Goal: Task Accomplishment & Management: Complete application form

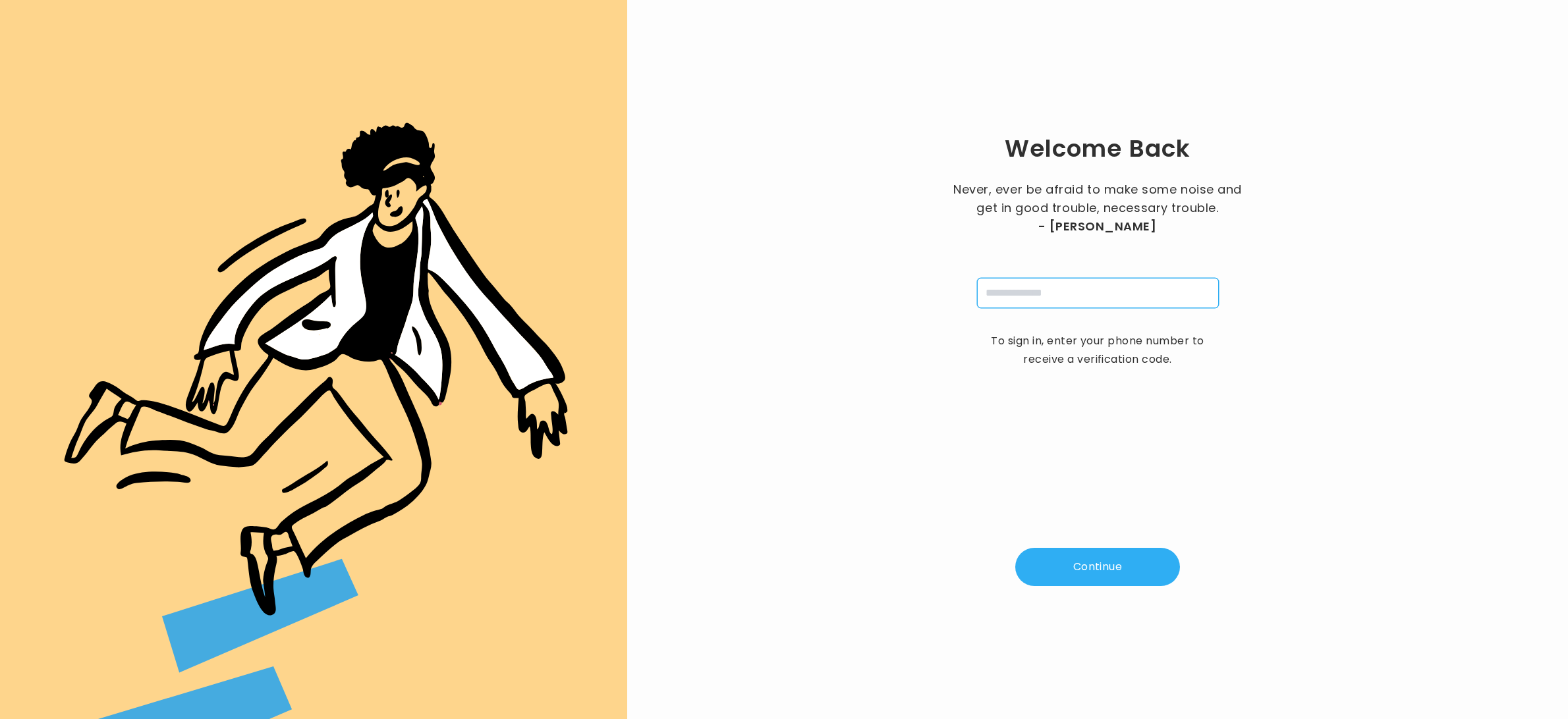
click at [1095, 295] on input "tel" at bounding box center [1098, 293] width 242 height 30
type input "**********"
click at [1142, 554] on button "Continue" at bounding box center [1097, 567] width 165 height 38
type input "*"
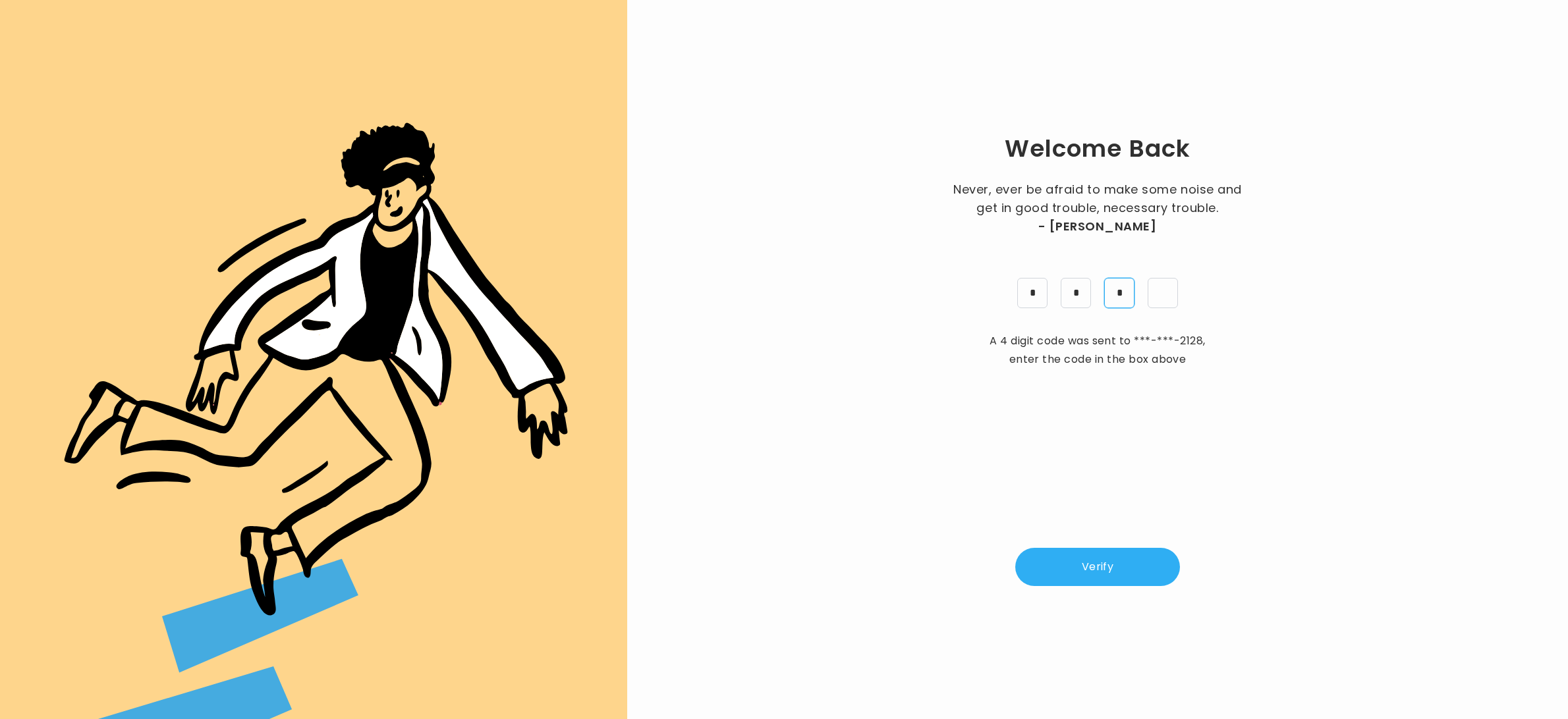
type input "*"
click at [1140, 565] on button "Verify" at bounding box center [1097, 567] width 165 height 38
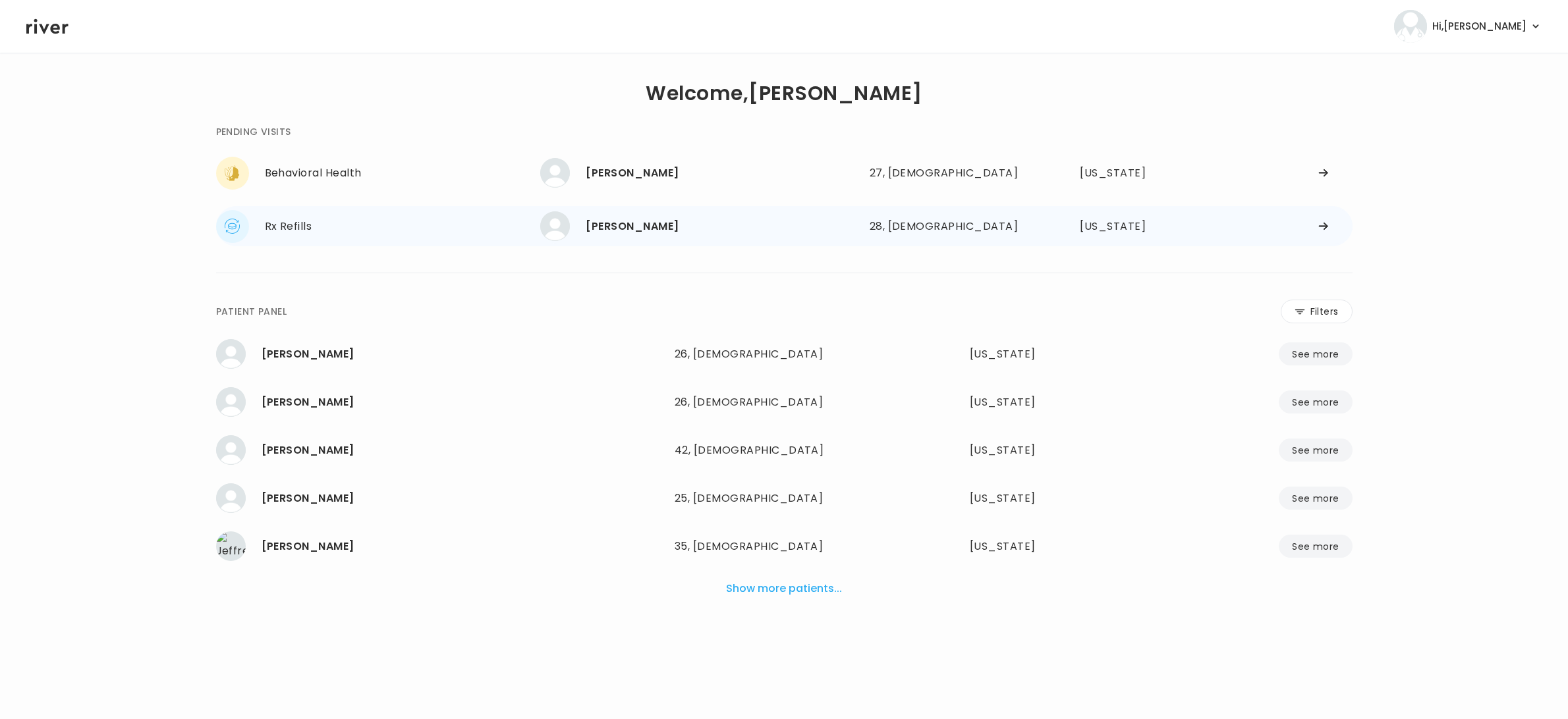
click at [668, 228] on div "Diana Nguyen" at bounding box center [722, 226] width 272 height 18
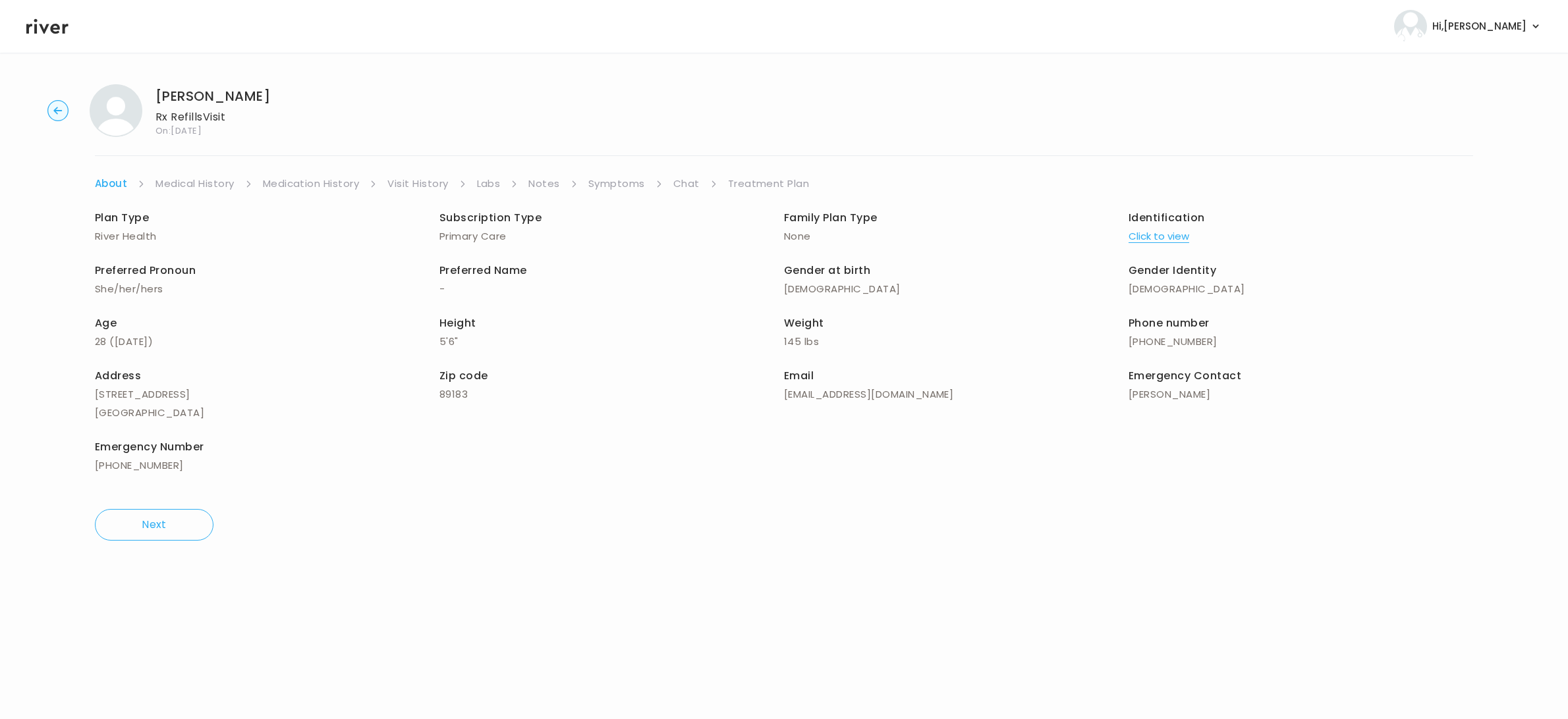
click at [680, 183] on link "Chat" at bounding box center [686, 183] width 26 height 18
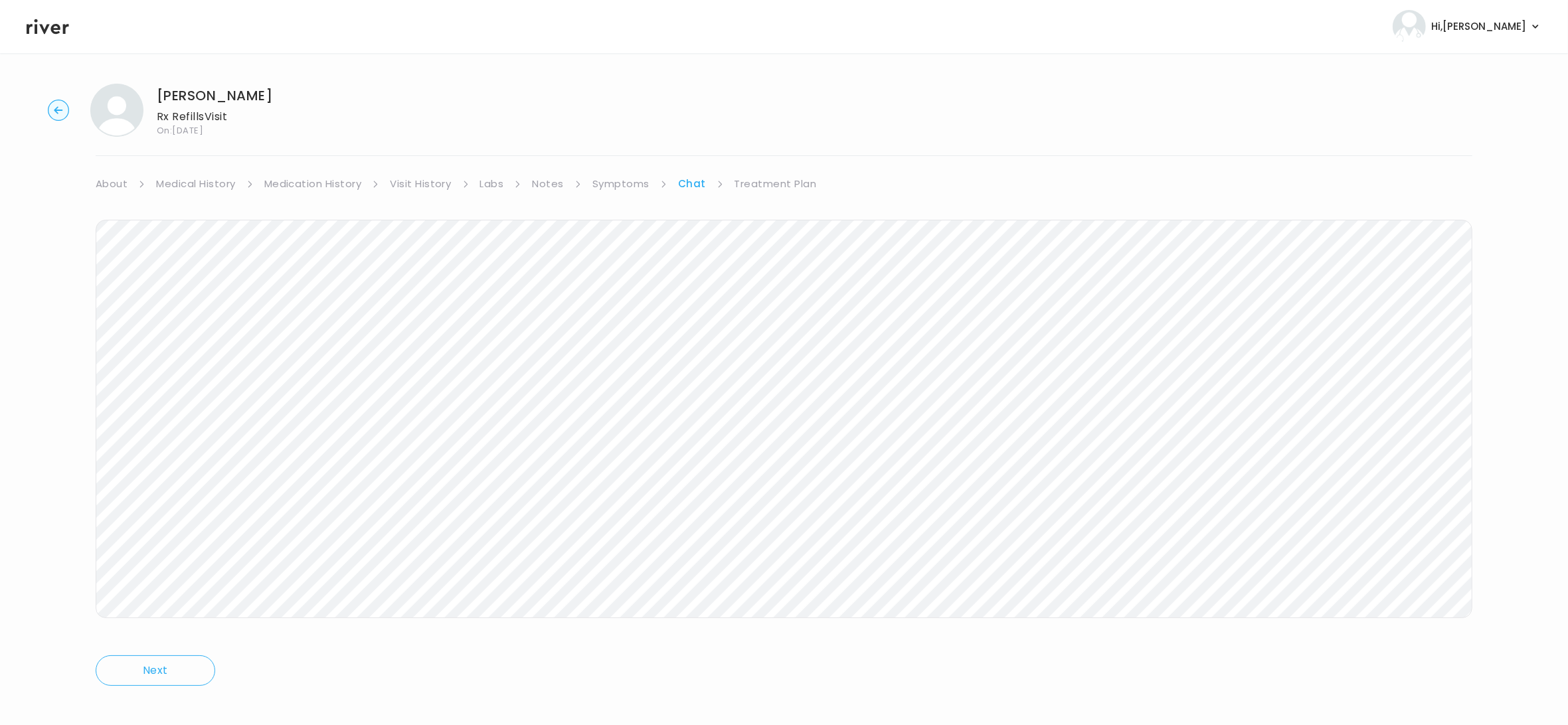
scroll to position [7, 0]
click at [765, 182] on link "Treatment Plan" at bounding box center [775, 178] width 82 height 18
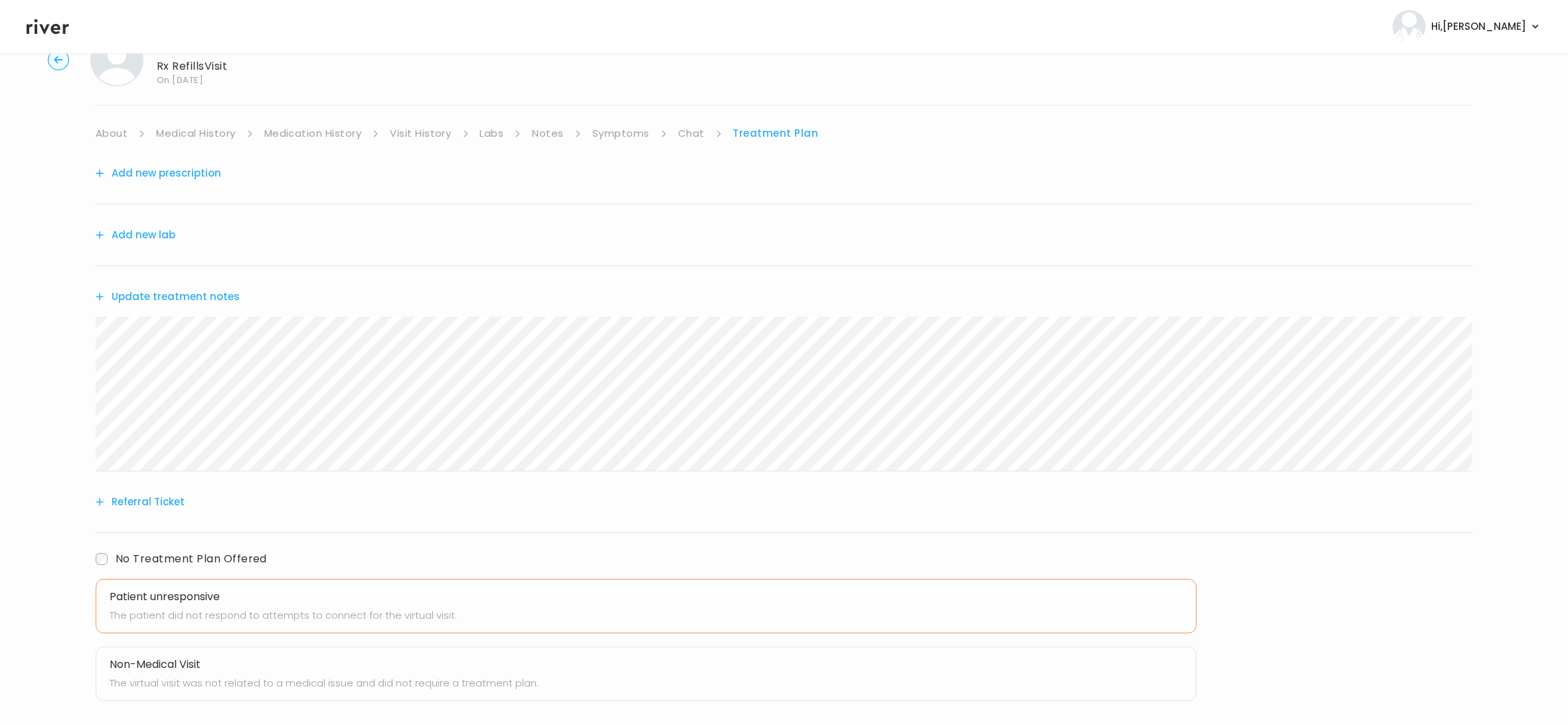
scroll to position [118, 0]
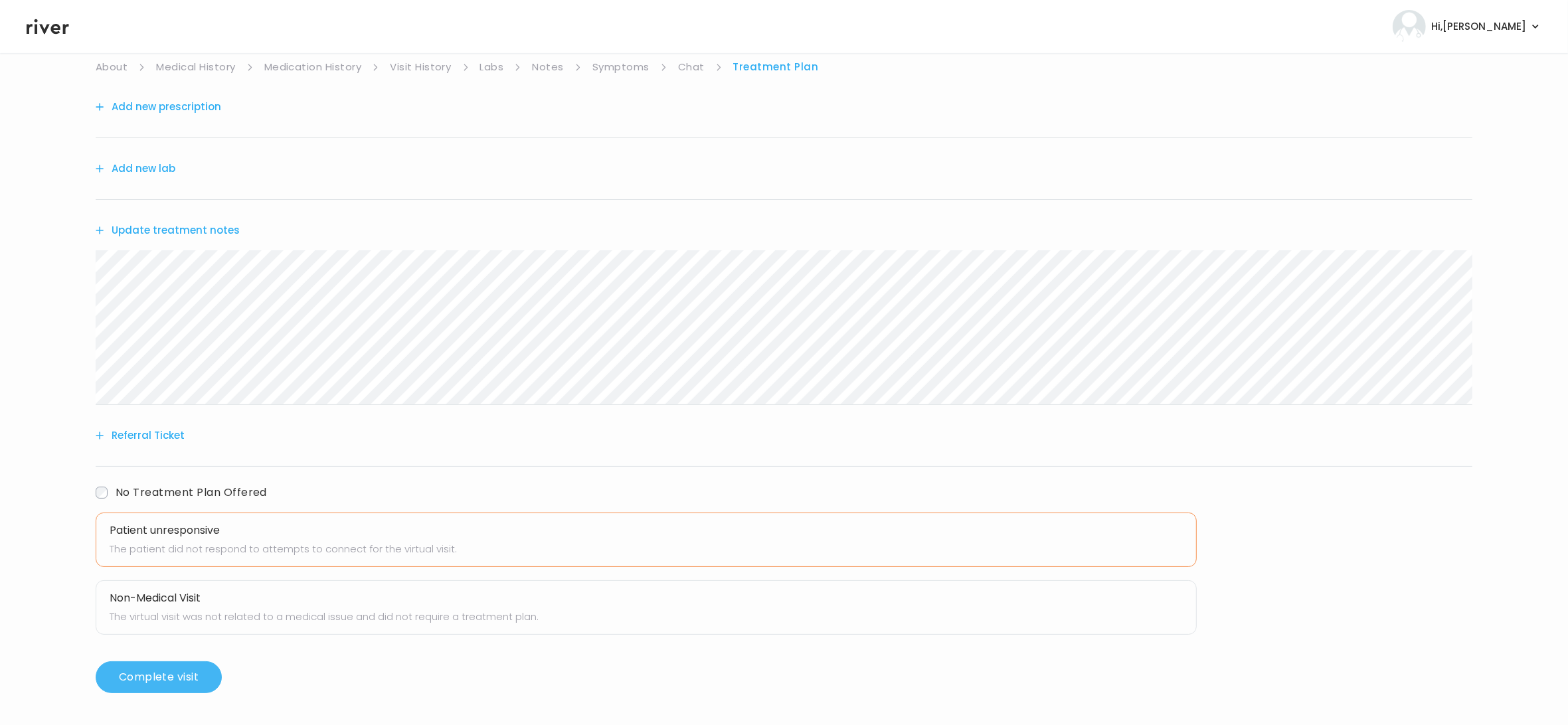
click at [173, 678] on button "Complete visit" at bounding box center [158, 677] width 126 height 32
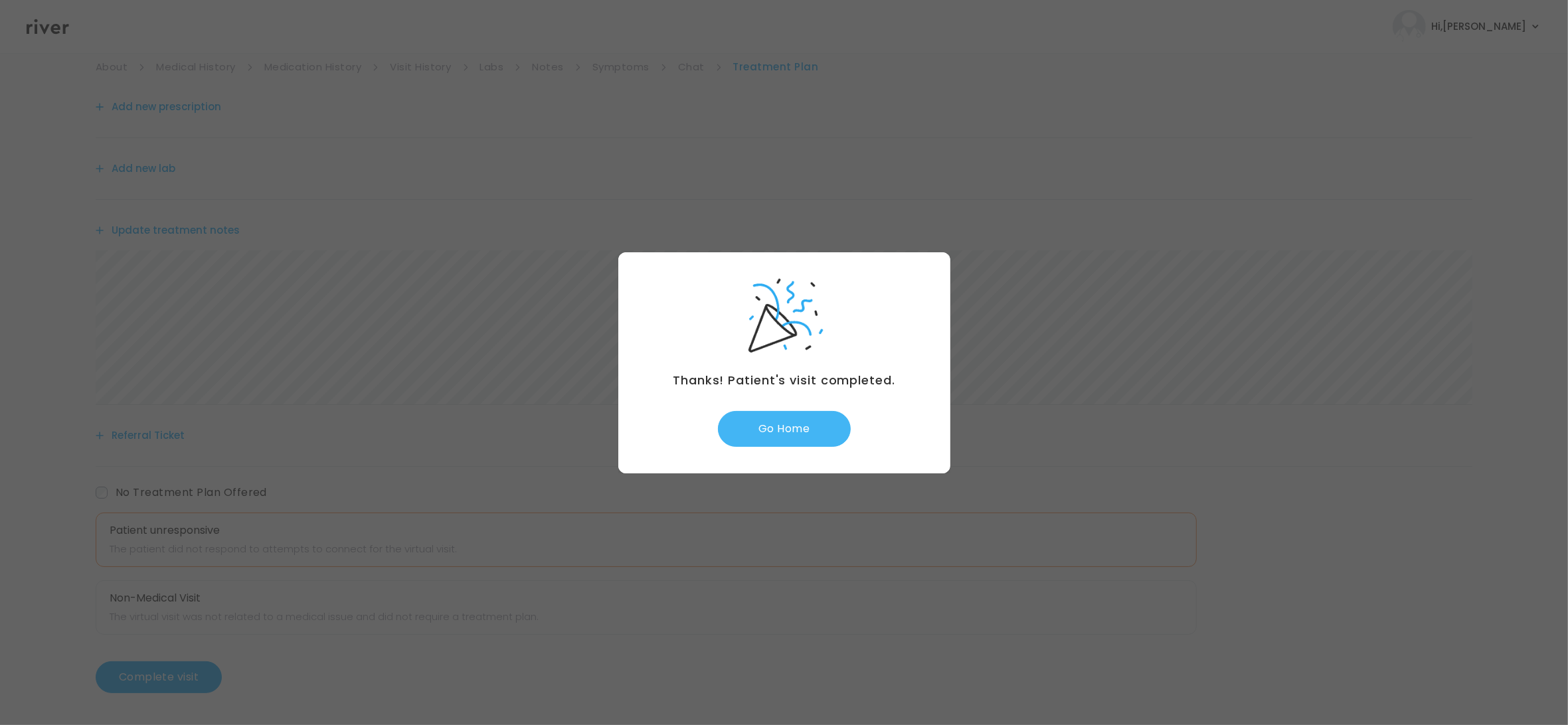
click at [820, 426] on button "Go Home" at bounding box center [784, 428] width 133 height 36
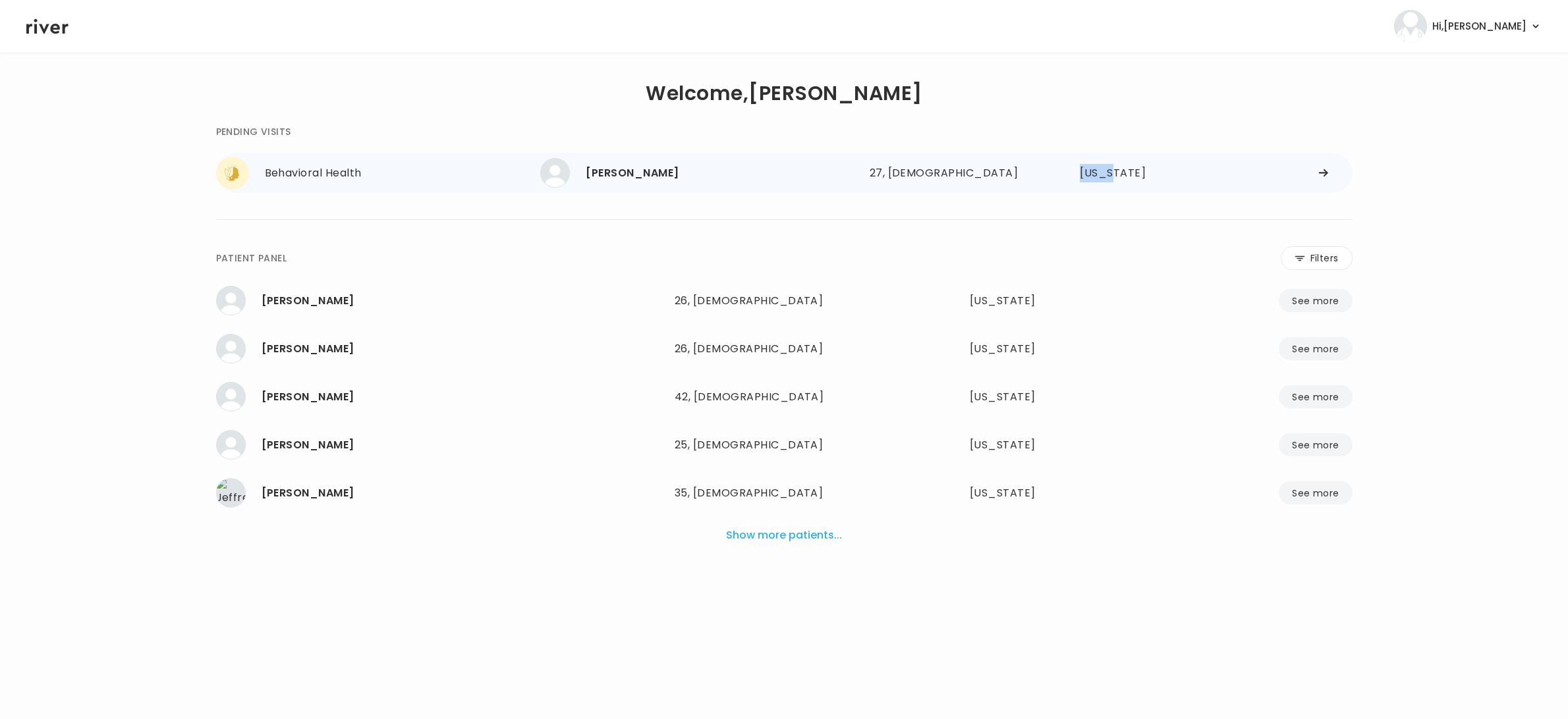
click at [1106, 165] on div "[PERSON_NAME] 27, [DEMOGRAPHIC_DATA] See more 27, [DEMOGRAPHIC_DATA] [US_STATE]" at bounding box center [946, 173] width 812 height 35
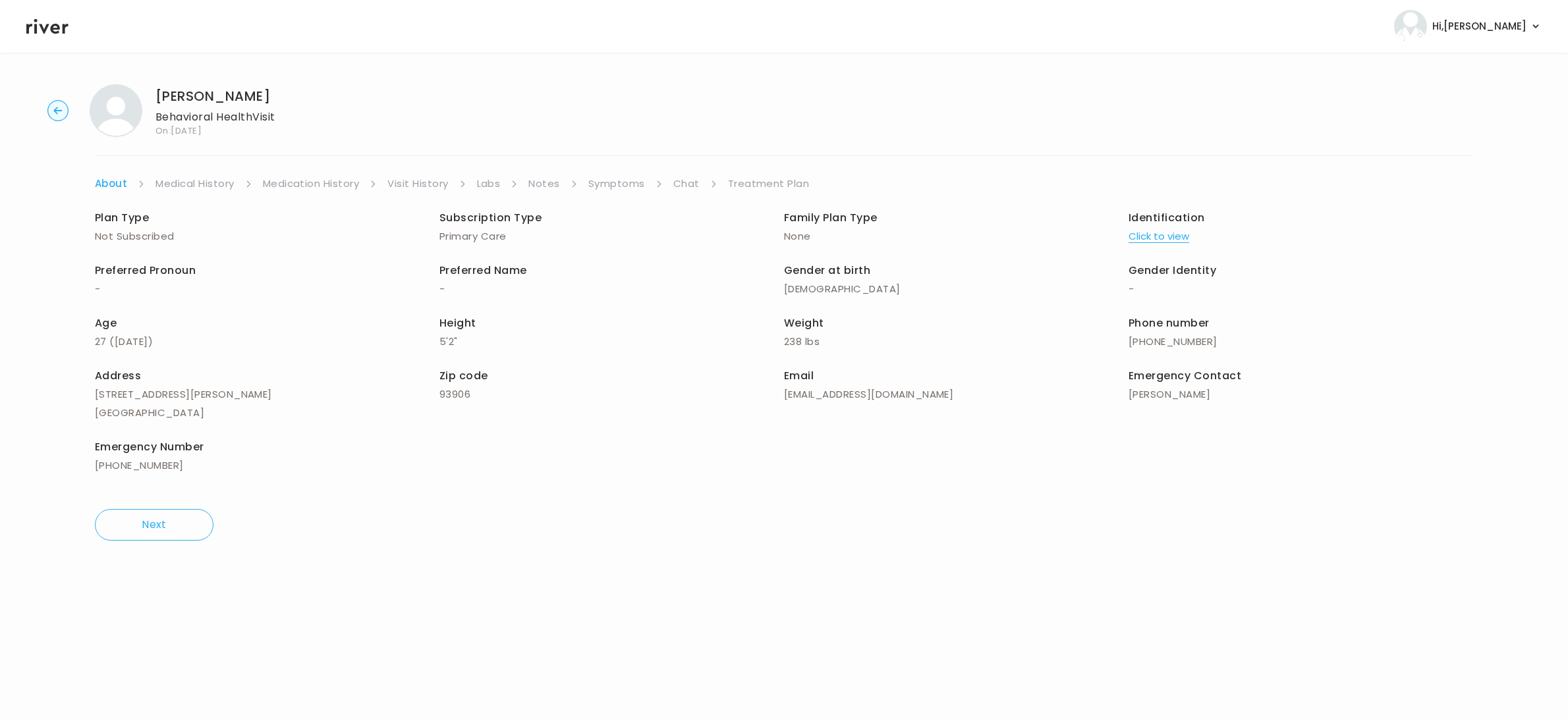
click at [603, 179] on link "Symptoms" at bounding box center [616, 184] width 57 height 18
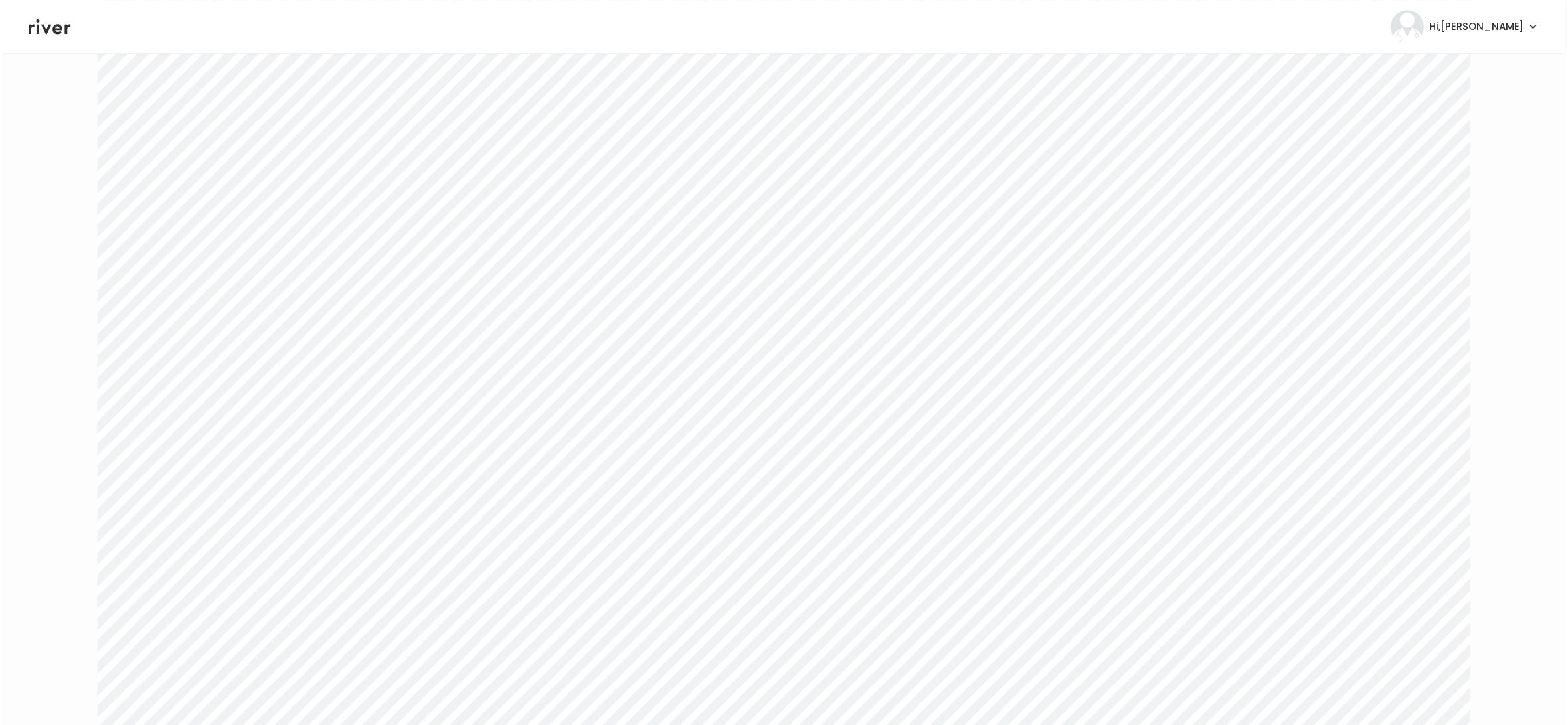
scroll to position [1998, 0]
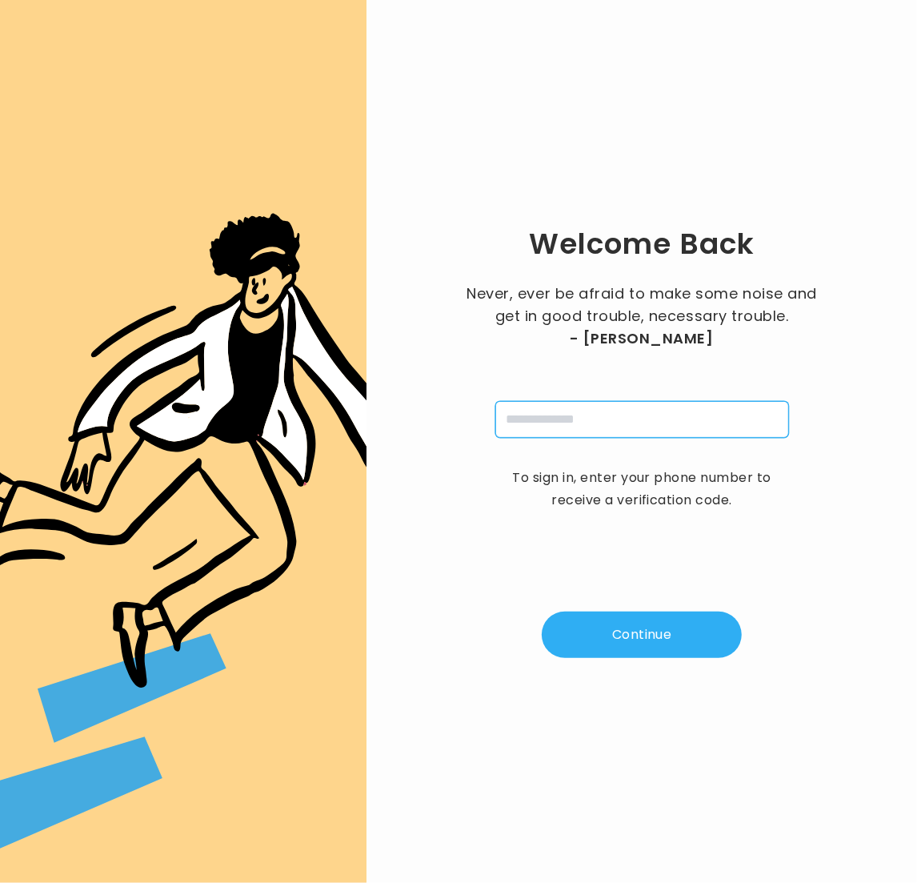
click at [593, 420] on input "tel" at bounding box center [642, 419] width 294 height 37
click at [642, 403] on input "tel" at bounding box center [642, 419] width 294 height 37
type input "**********"
click at [640, 634] on button "Continue" at bounding box center [642, 635] width 200 height 46
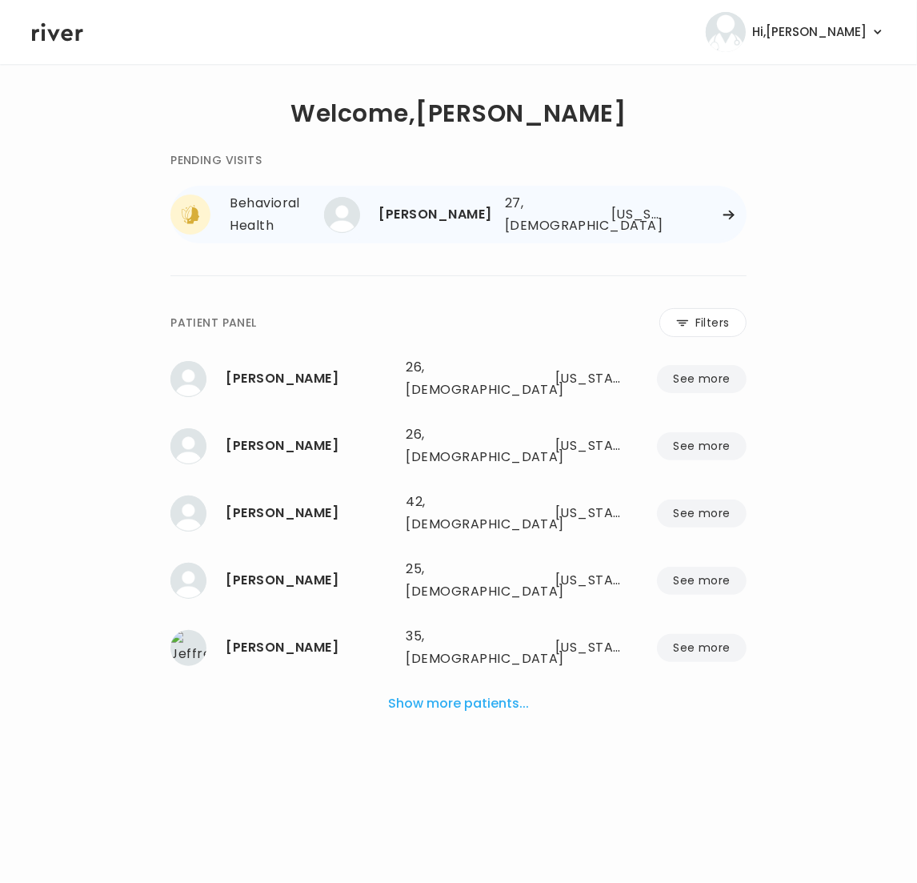
click at [653, 226] on div "[PERSON_NAME] 27, [DEMOGRAPHIC_DATA] See more 27, [DEMOGRAPHIC_DATA] [US_STATE]" at bounding box center [540, 214] width 411 height 51
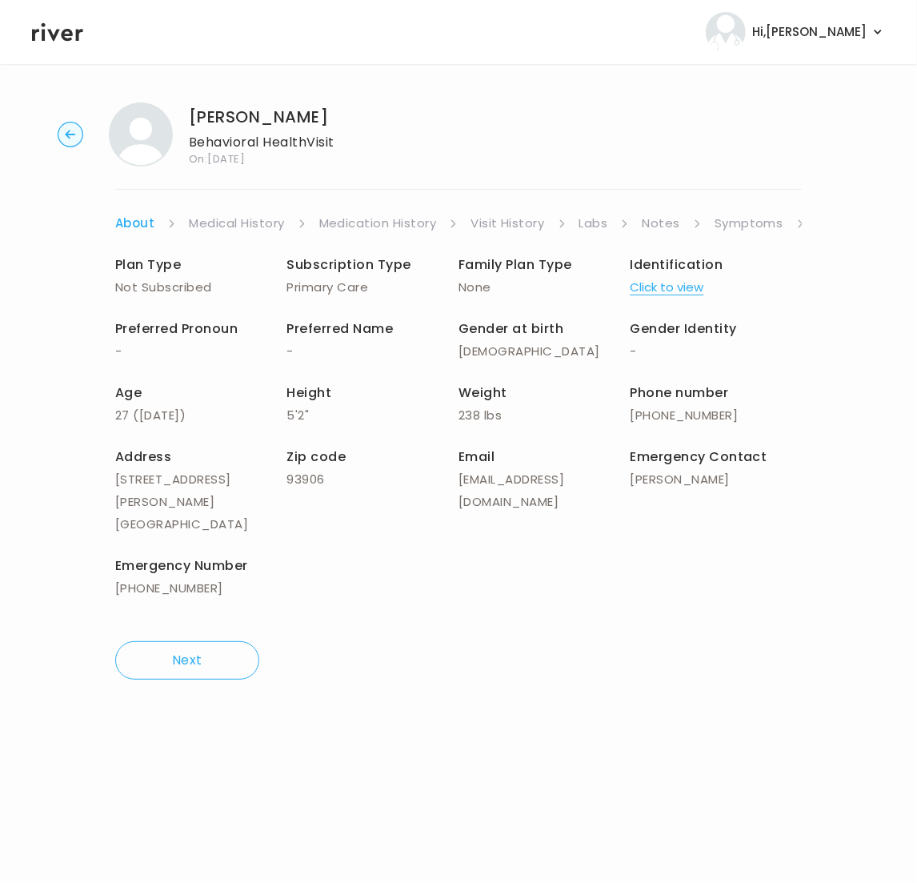
click at [779, 226] on link "Symptoms" at bounding box center [749, 223] width 69 height 22
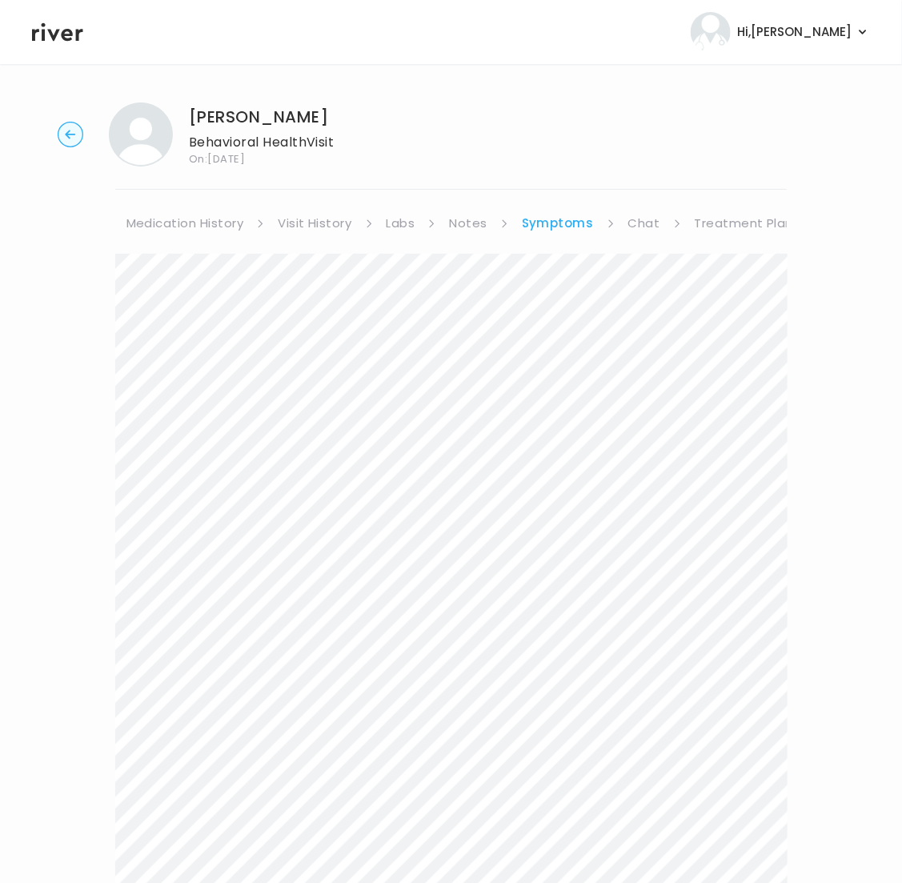
click at [736, 220] on link "Treatment Plan" at bounding box center [744, 223] width 99 height 22
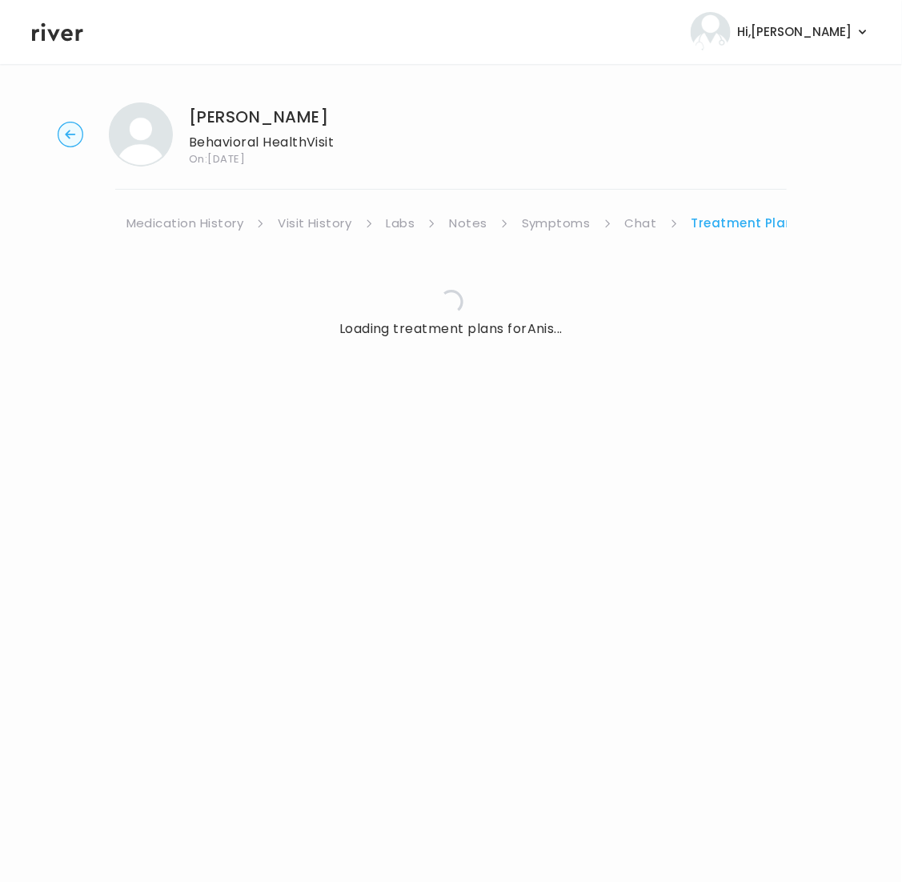
scroll to position [0, 177]
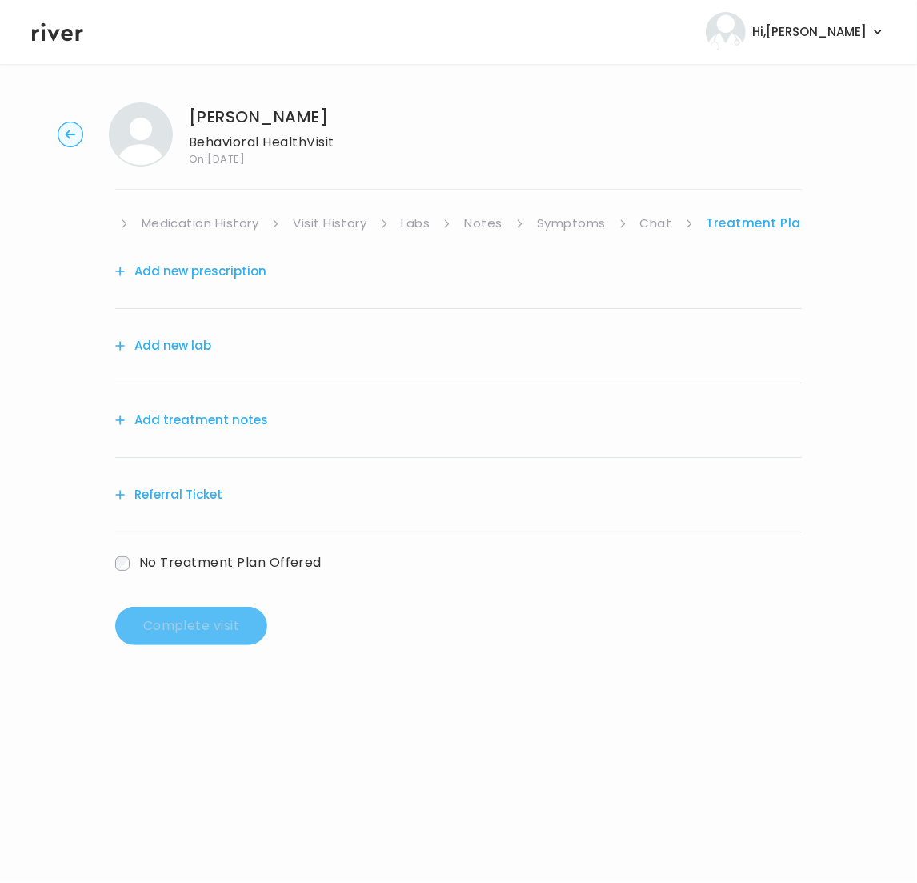
click at [206, 419] on button "Add treatment notes" at bounding box center [191, 420] width 153 height 22
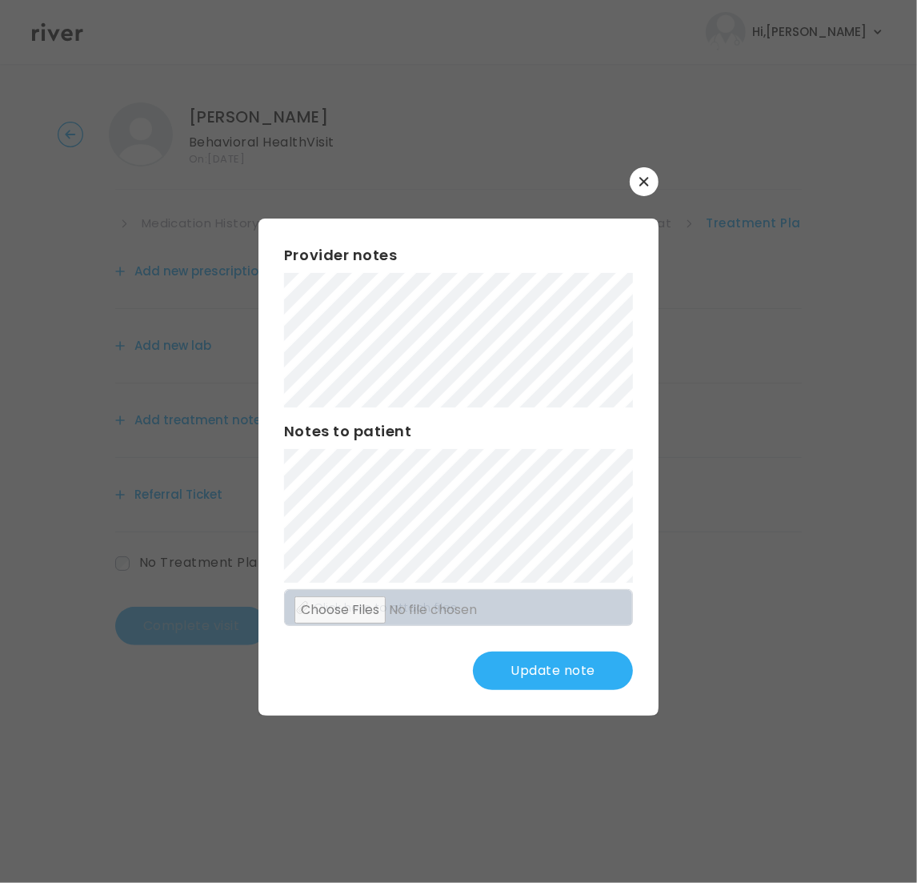
click at [553, 679] on button "Update note" at bounding box center [553, 671] width 160 height 38
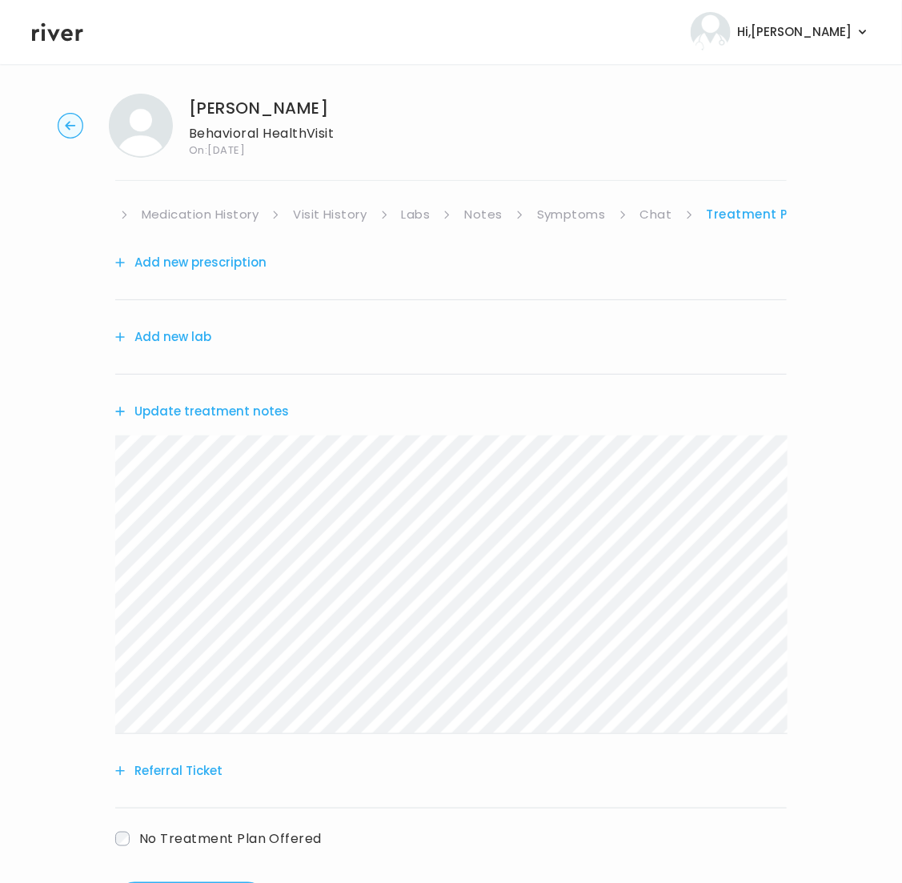
scroll to position [0, 0]
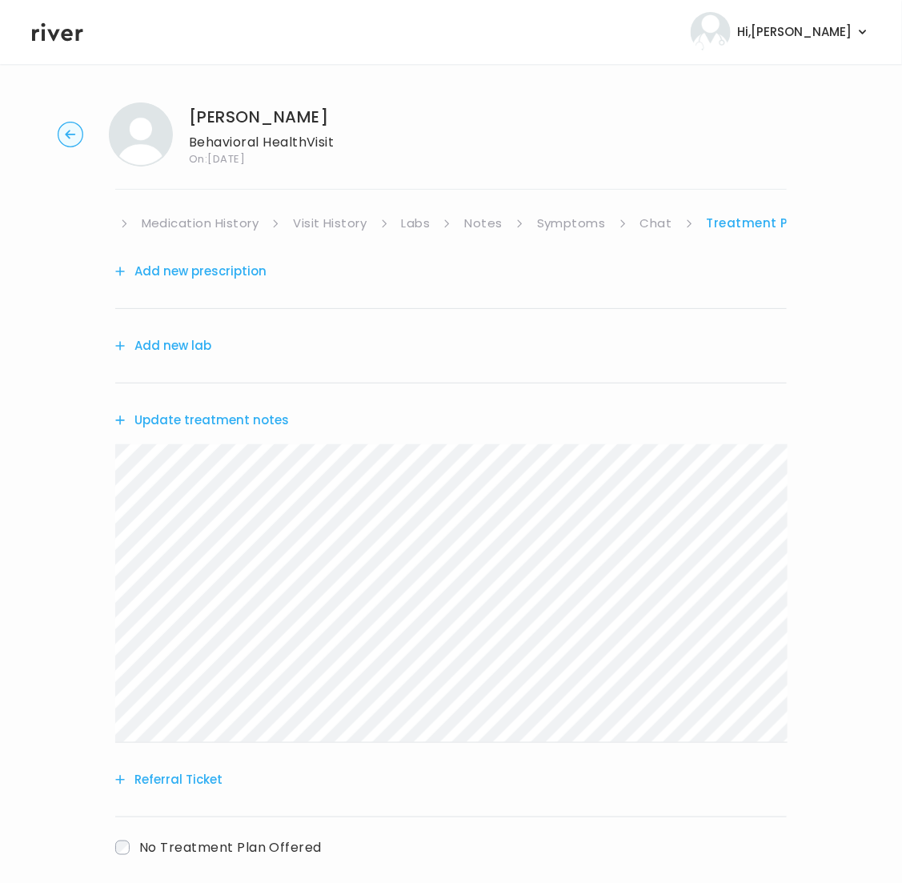
click at [194, 273] on button "Add new prescription" at bounding box center [190, 271] width 151 height 22
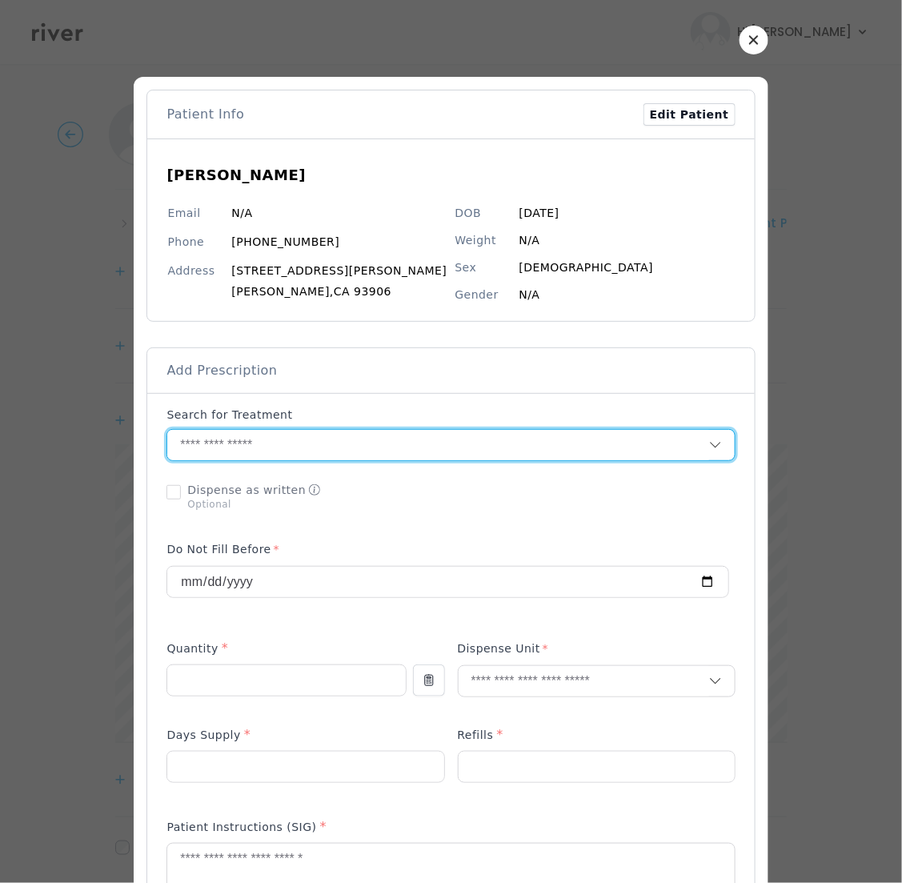
click at [321, 451] on input "text" at bounding box center [437, 445] width 541 height 30
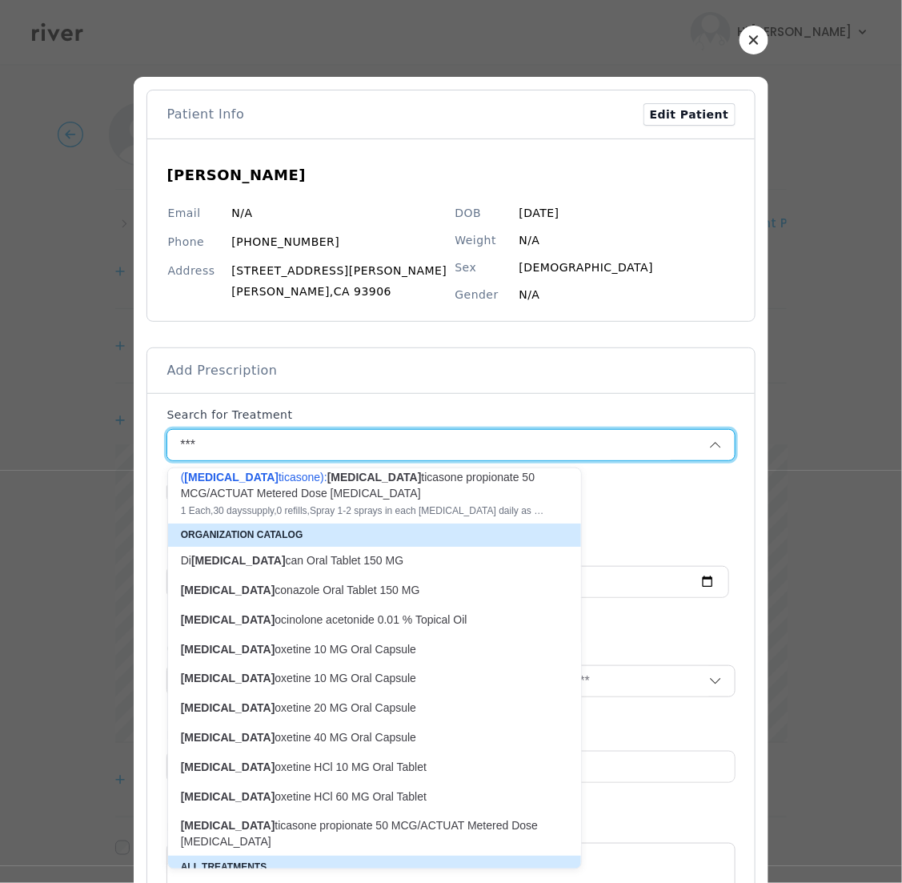
scroll to position [34, 0]
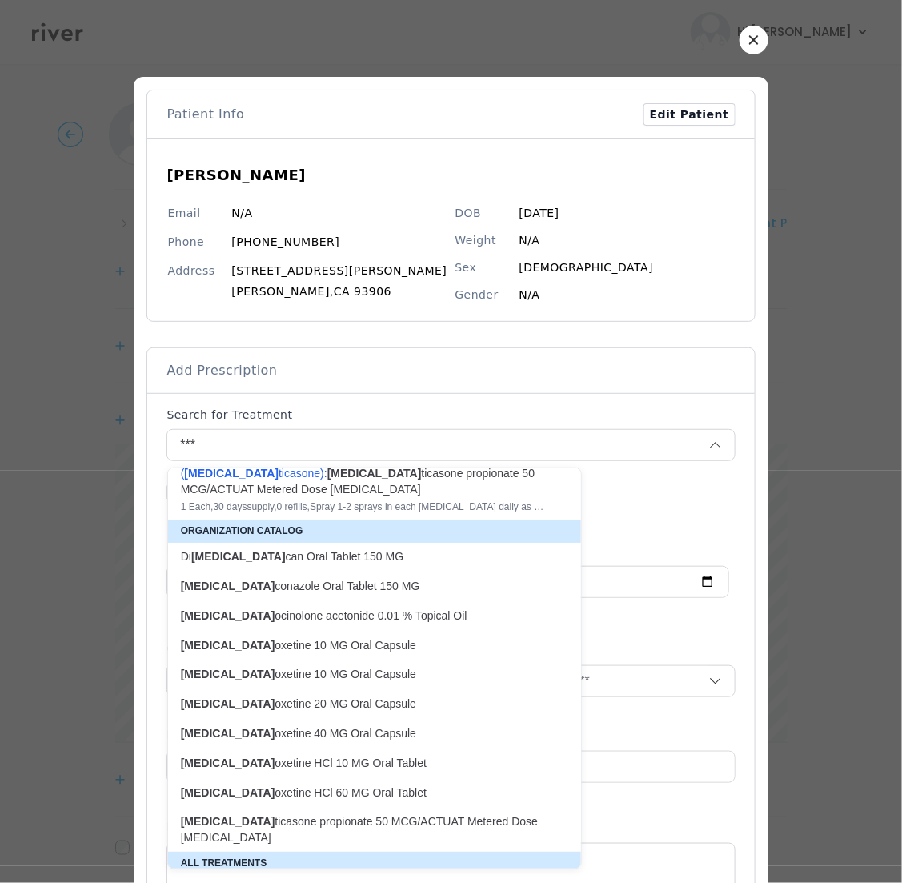
click at [358, 790] on p "FLU oxetine HCl 60 MG Oral Tablet" at bounding box center [365, 792] width 368 height 15
type input "**********"
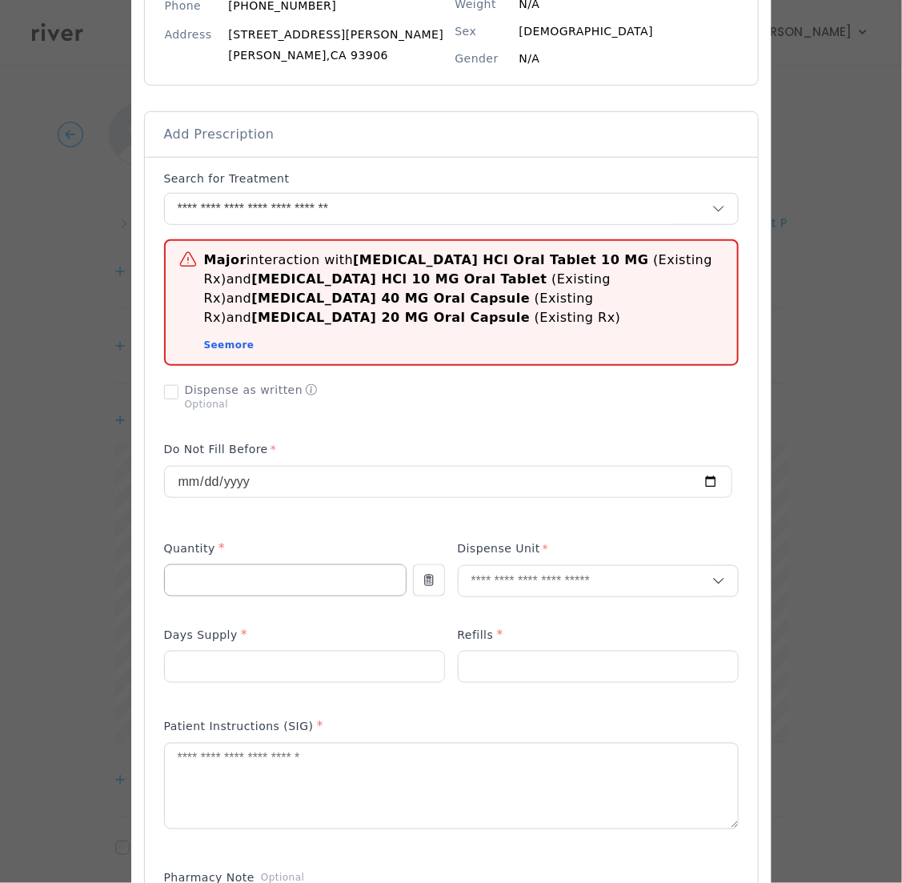
scroll to position [262, 0]
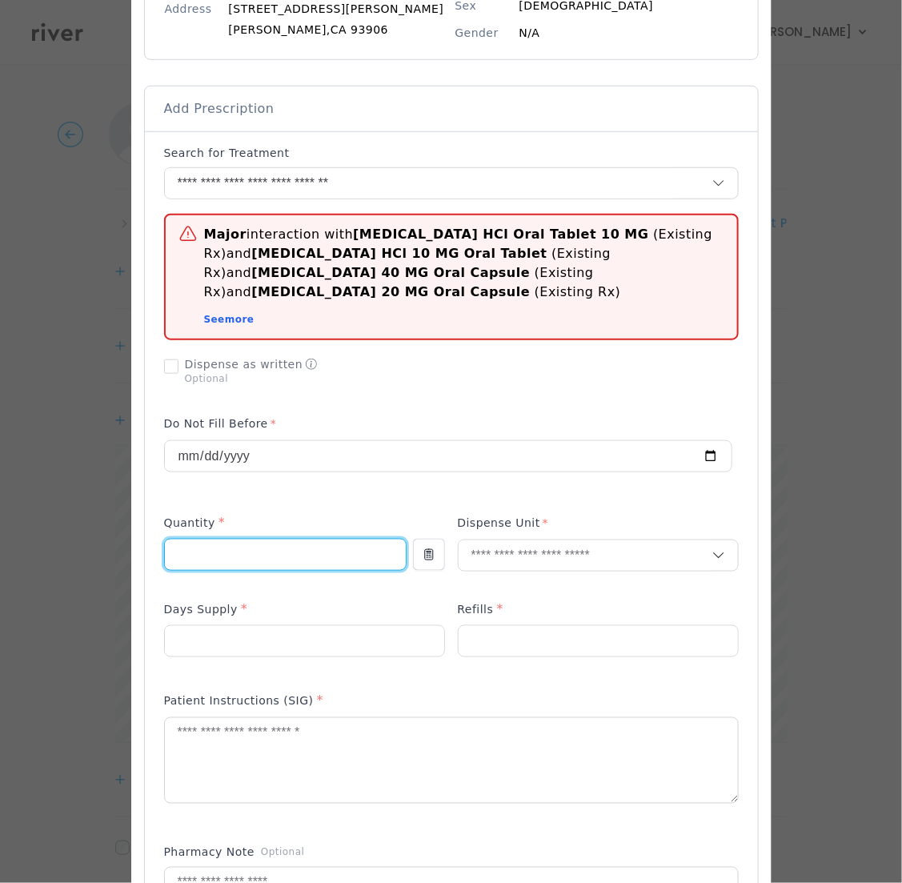
click at [208, 539] on input "number" at bounding box center [285, 554] width 241 height 30
drag, startPoint x: 188, startPoint y: 543, endPoint x: 129, endPoint y: 539, distance: 59.4
click at [131, 539] on div at bounding box center [451, 699] width 640 height 1769
drag, startPoint x: 186, startPoint y: 539, endPoint x: 166, endPoint y: 531, distance: 22.0
click at [166, 539] on input "**" at bounding box center [285, 554] width 241 height 30
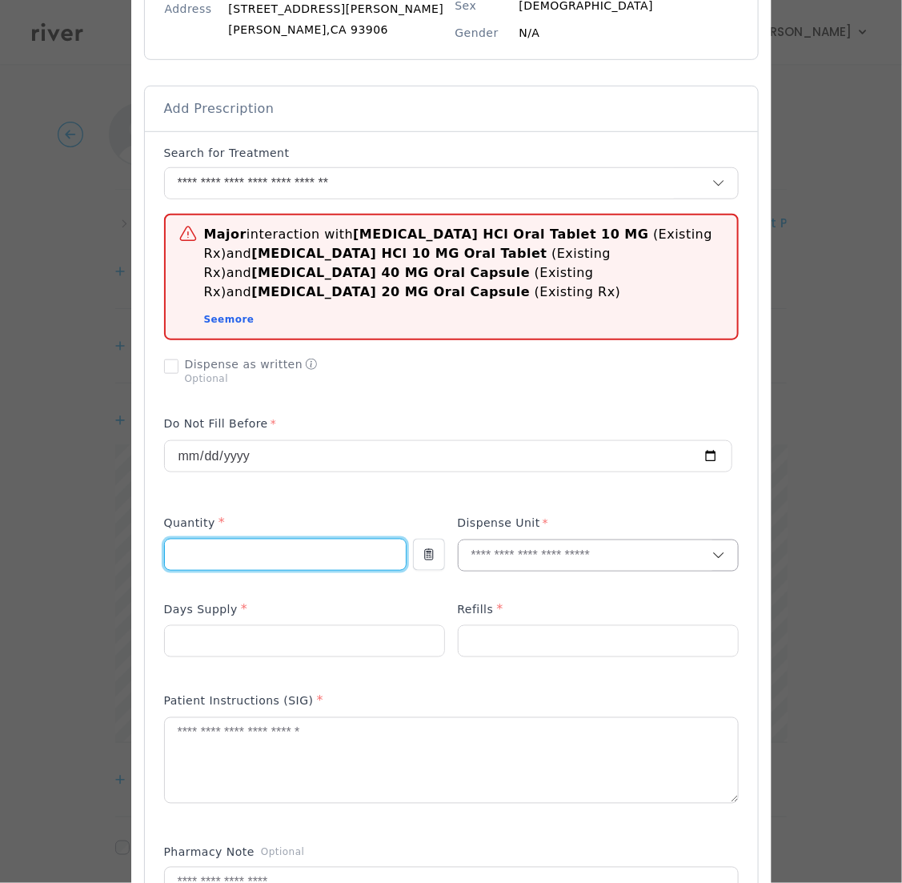
type input "**"
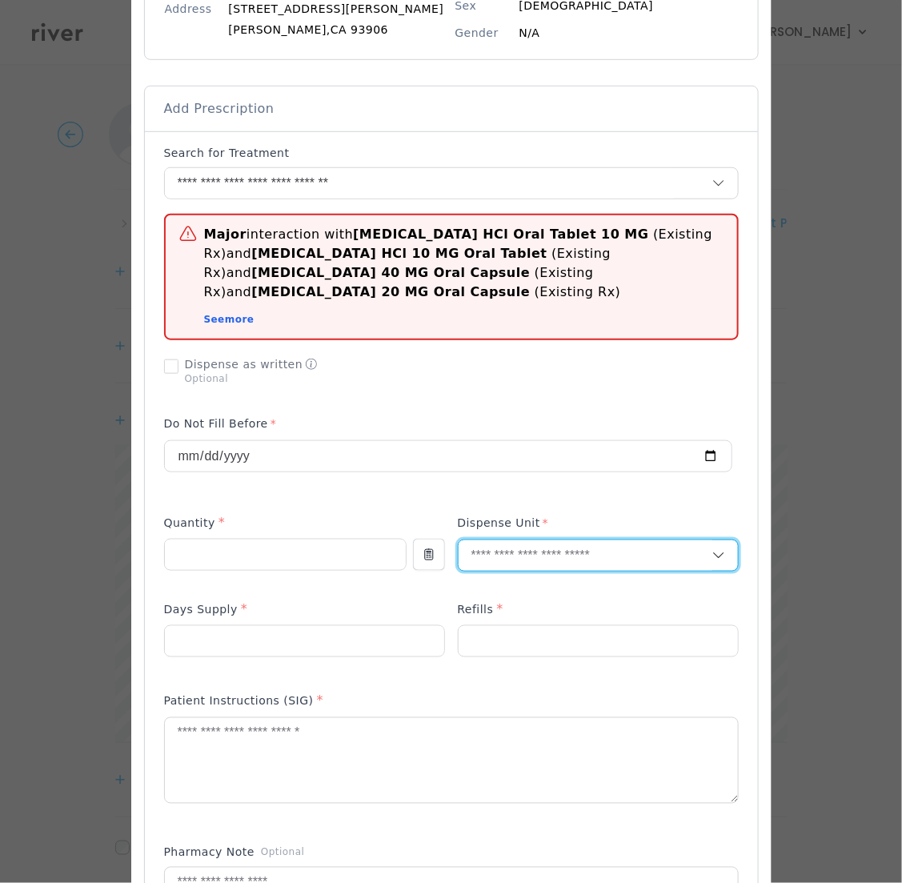
click at [518, 540] on input "text" at bounding box center [586, 555] width 254 height 30
type input "**"
click at [517, 574] on p "Tablet" at bounding box center [597, 570] width 235 height 23
click at [319, 634] on input "number" at bounding box center [304, 641] width 279 height 30
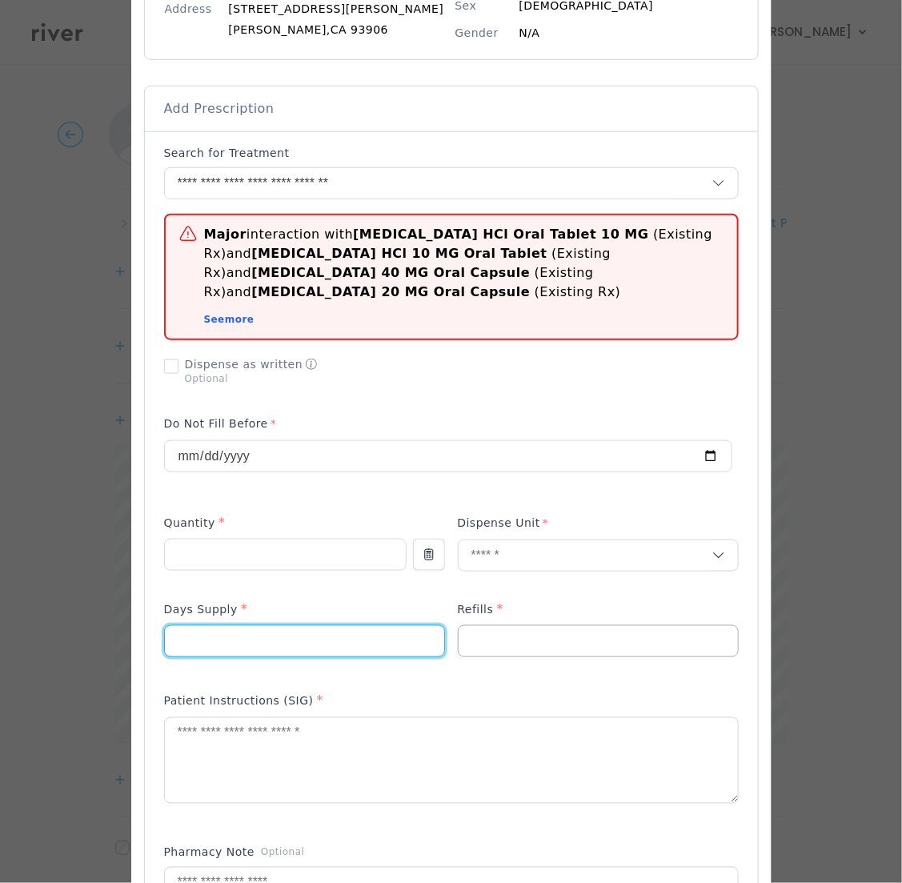
type input "**"
click at [475, 626] on input "number" at bounding box center [598, 641] width 279 height 30
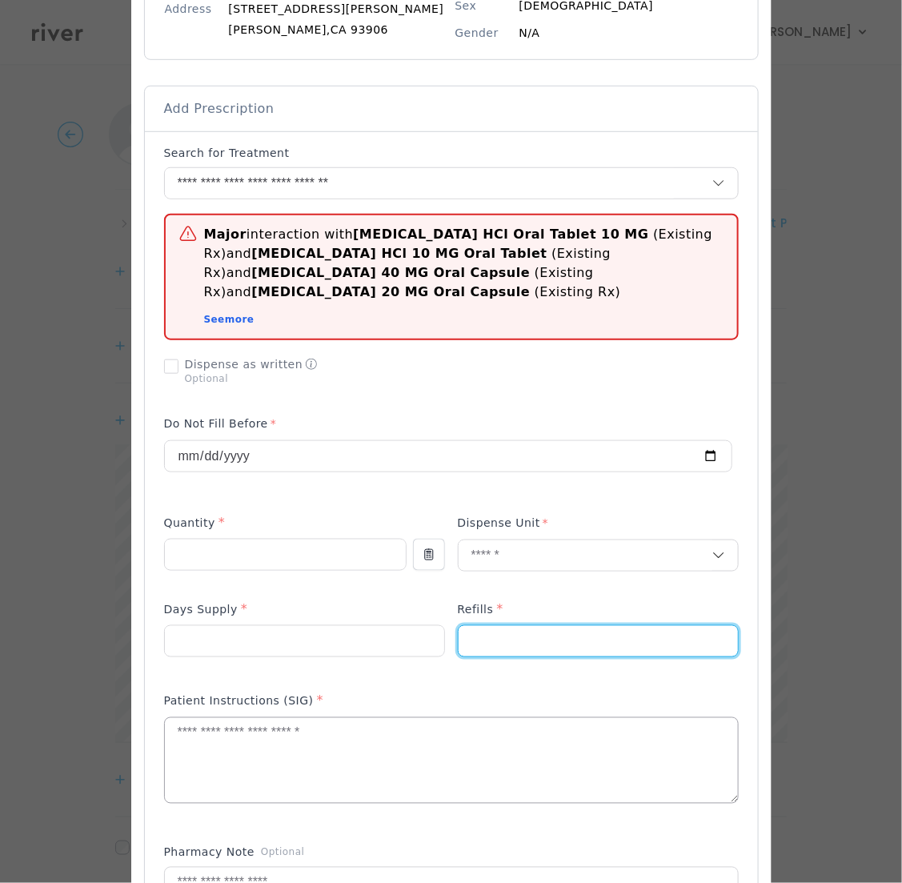
type input "*"
click at [361, 743] on textarea at bounding box center [451, 760] width 573 height 85
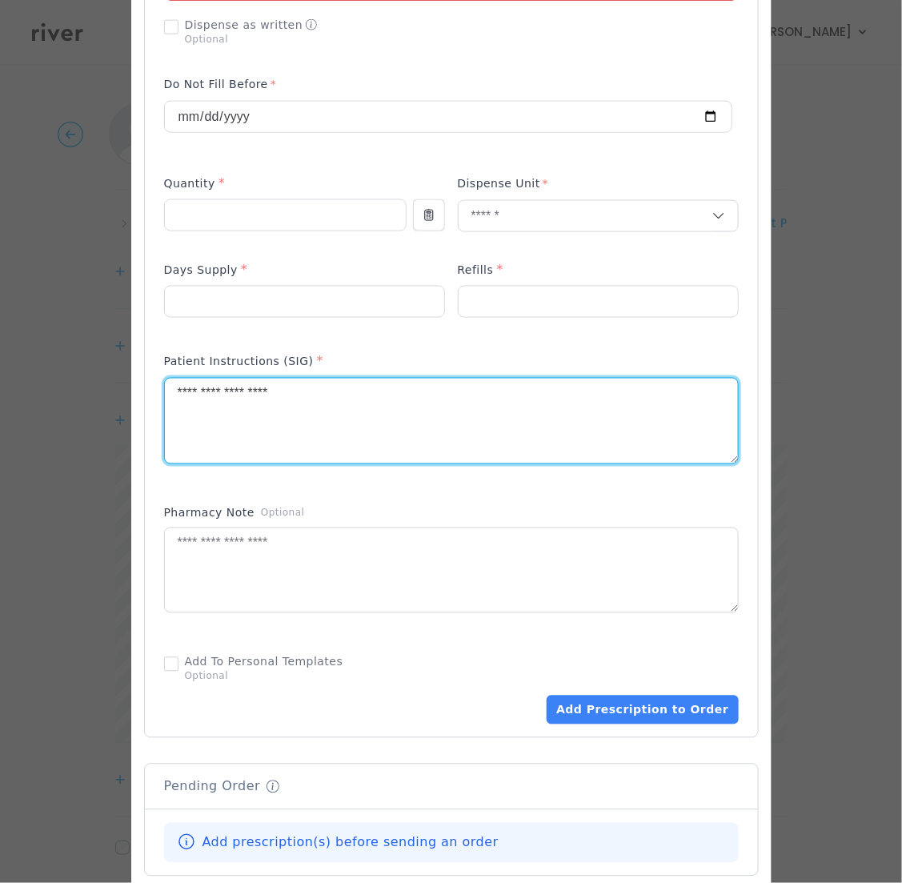
scroll to position [602, 0]
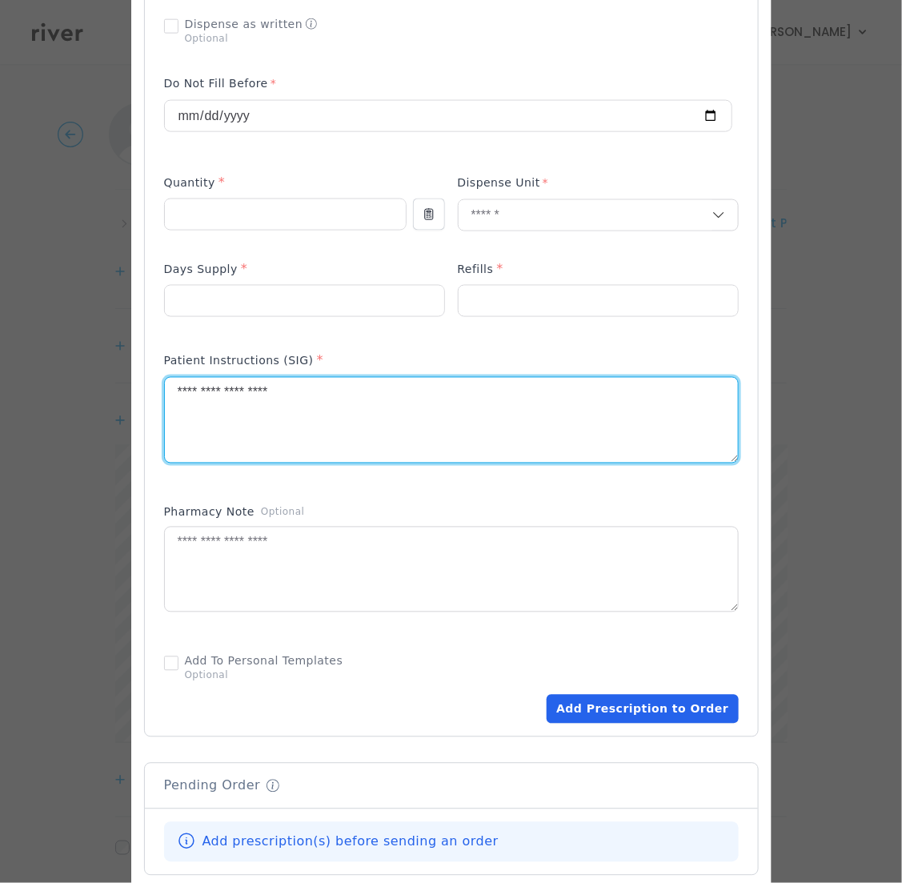
type textarea "**********"
click at [600, 695] on button "Add Prescription to Order" at bounding box center [642, 709] width 191 height 29
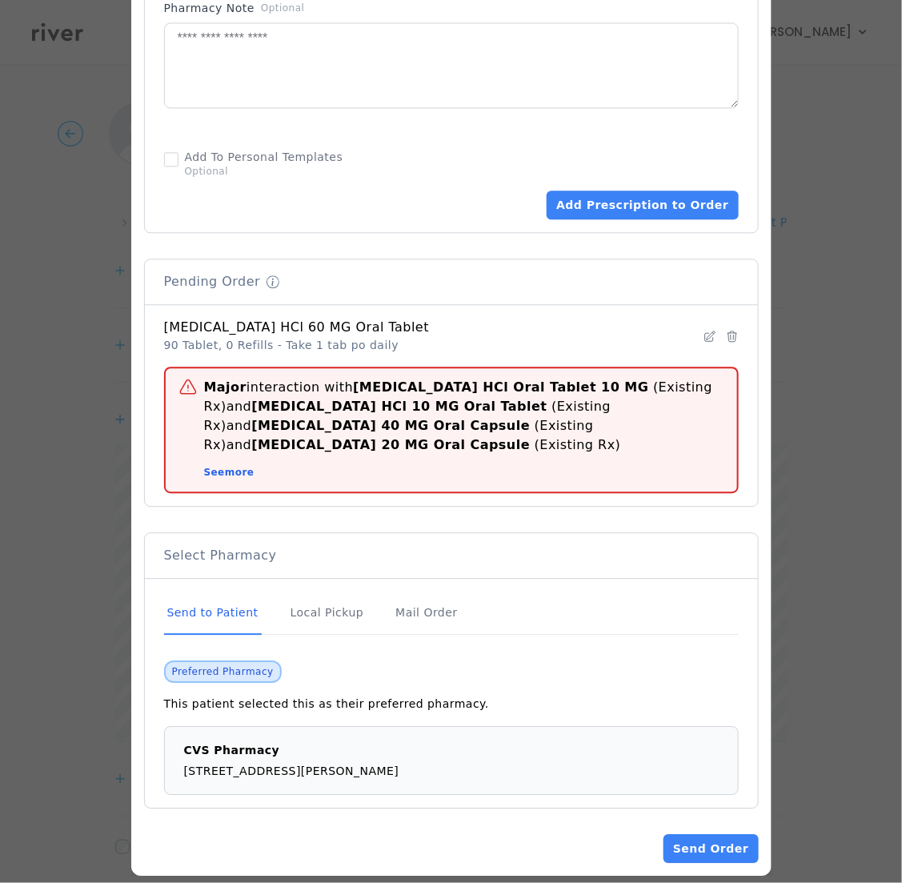
scroll to position [4, 0]
drag, startPoint x: 692, startPoint y: 828, endPoint x: 522, endPoint y: 611, distance: 275.9
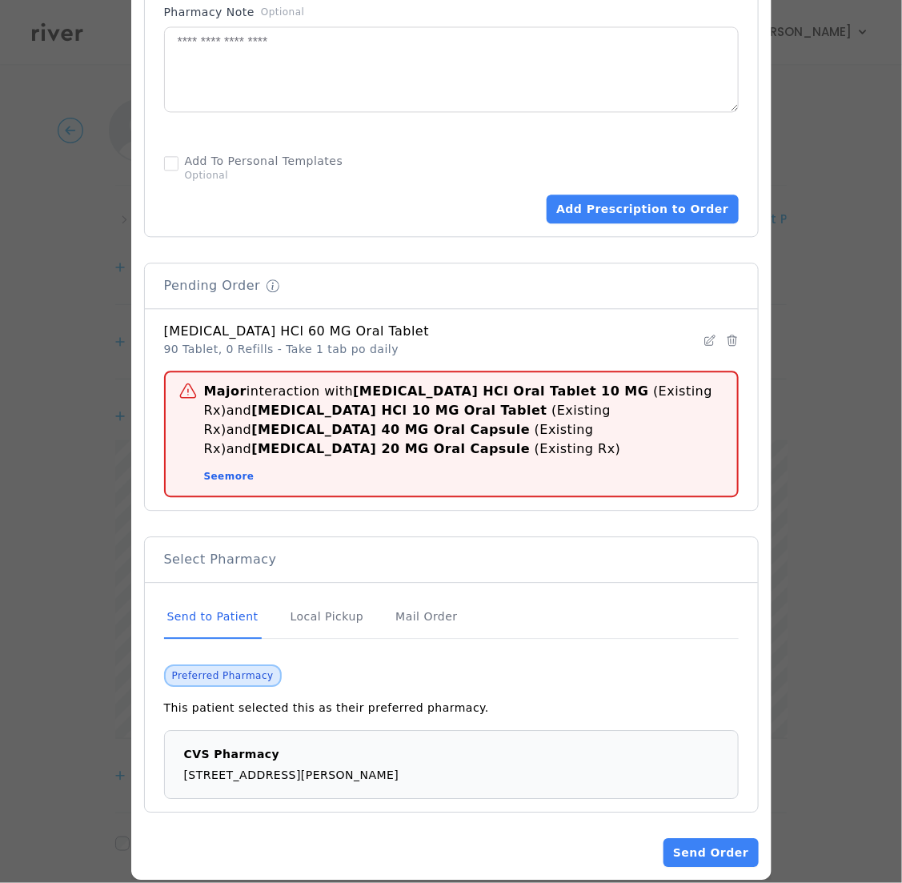
scroll to position [970, 0]
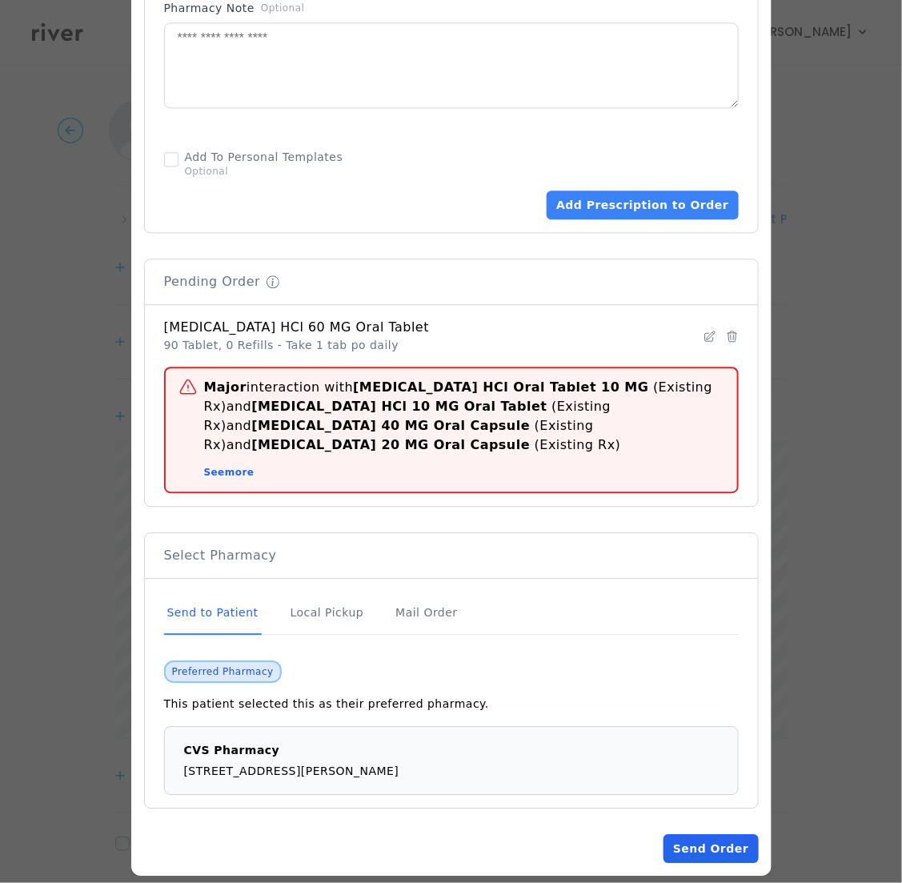
click at [694, 834] on button "Send Order" at bounding box center [711, 848] width 94 height 29
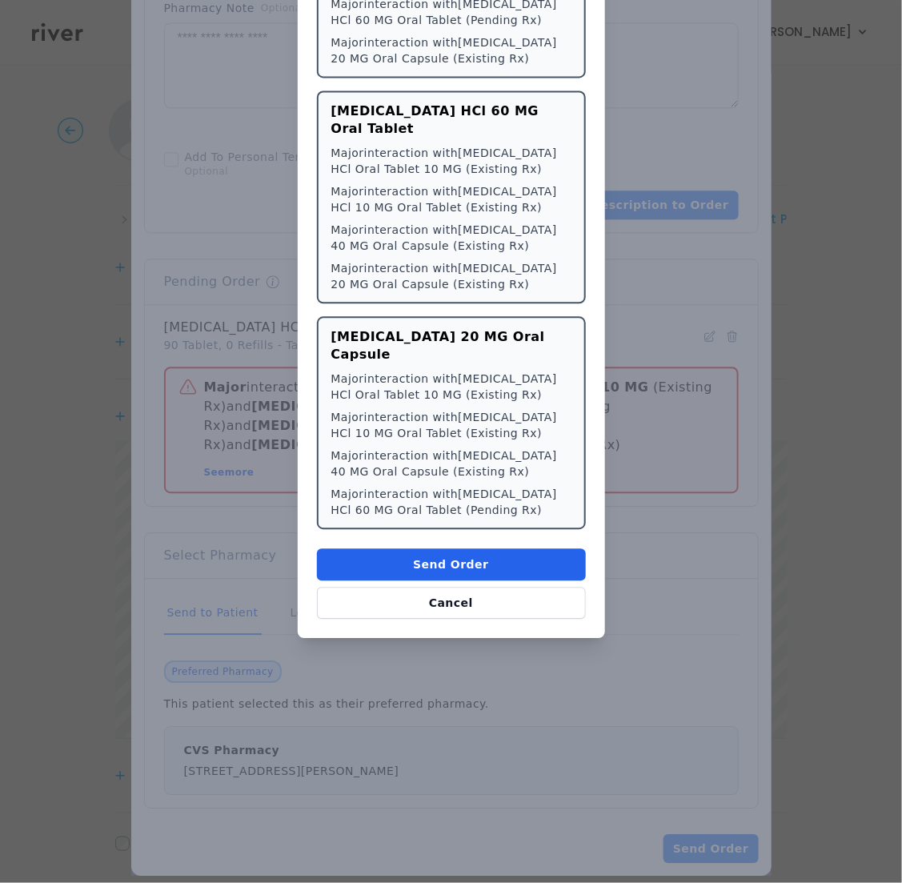
click at [499, 548] on button "Send Order" at bounding box center [451, 564] width 269 height 32
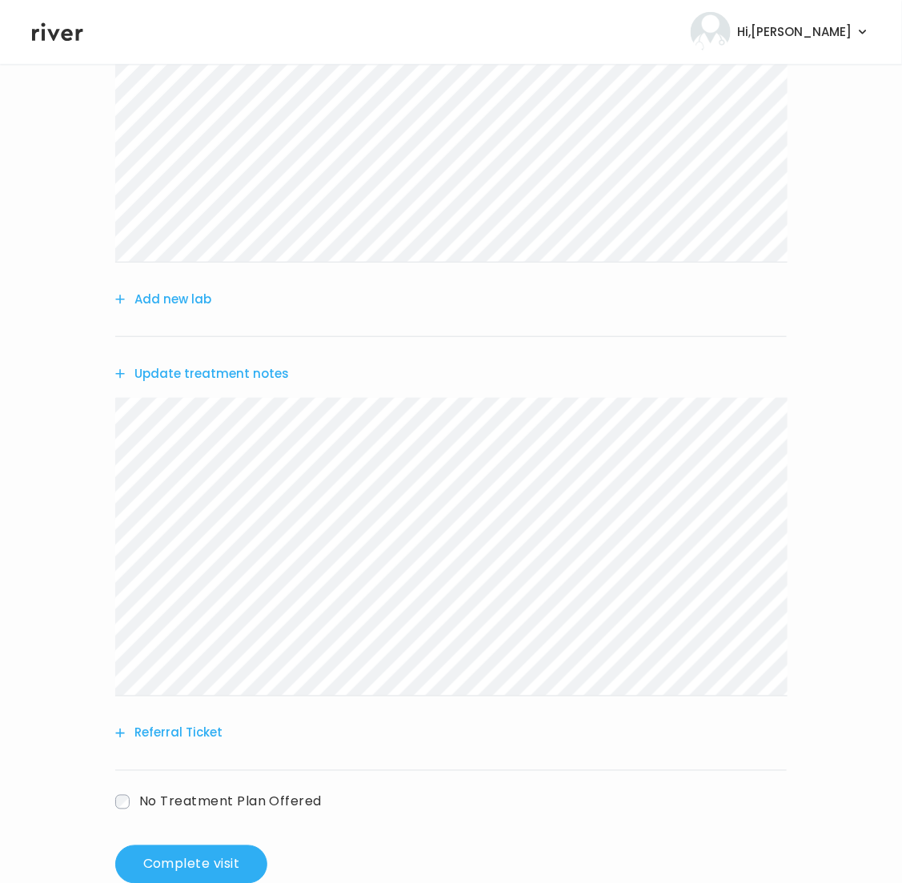
scroll to position [271, 0]
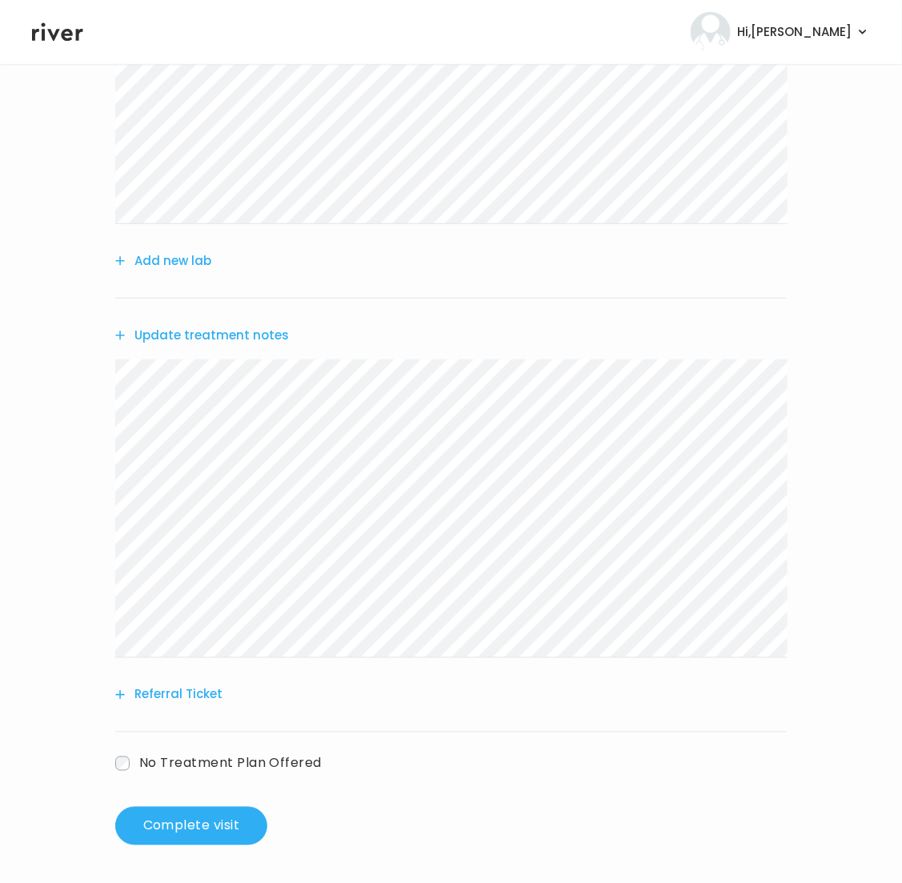
click at [138, 258] on button "Add new lab" at bounding box center [163, 261] width 96 height 22
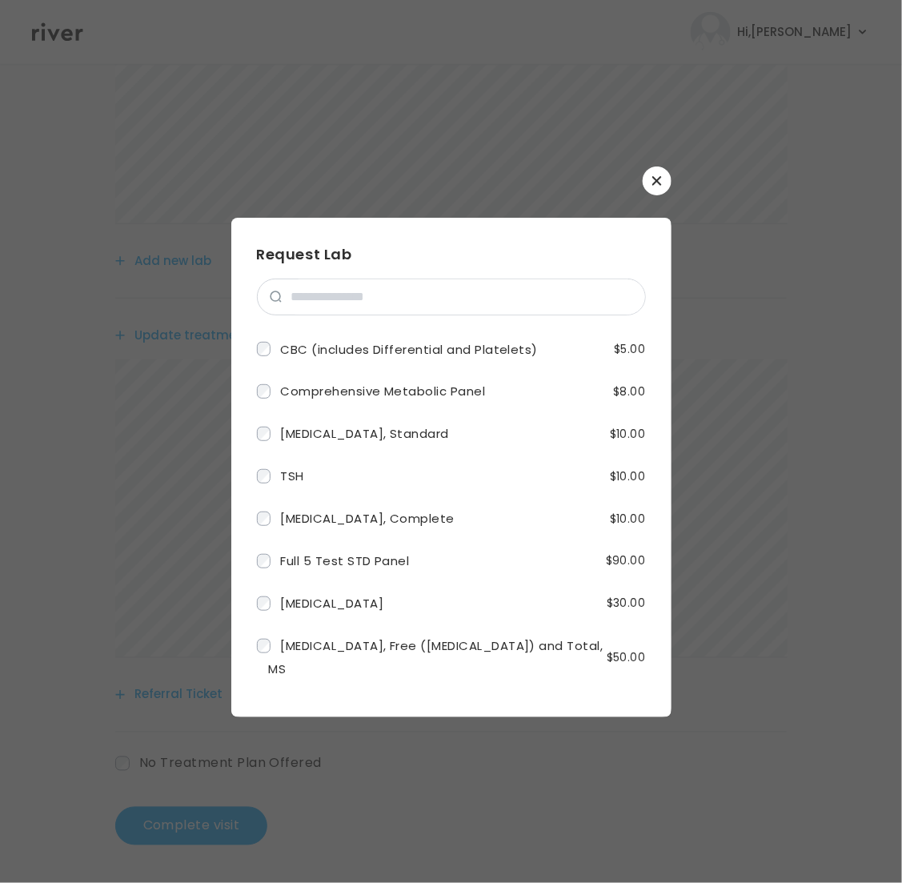
click at [653, 177] on icon "button" at bounding box center [656, 180] width 9 height 9
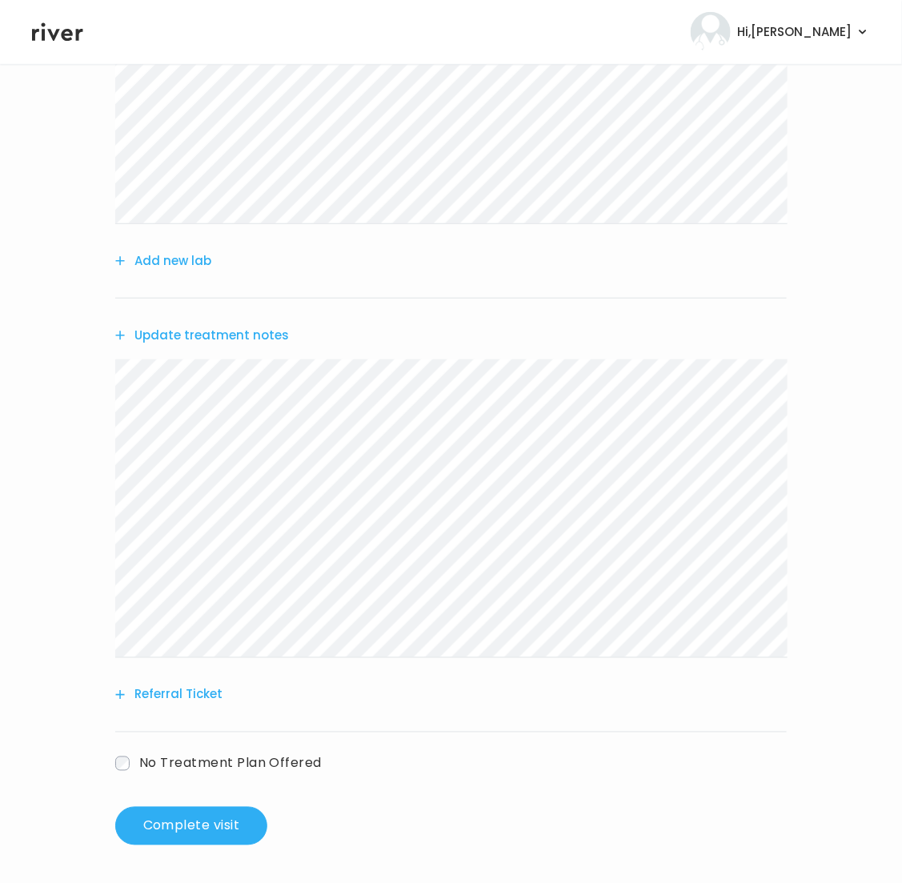
click at [210, 692] on button "Referral Ticket" at bounding box center [168, 695] width 107 height 22
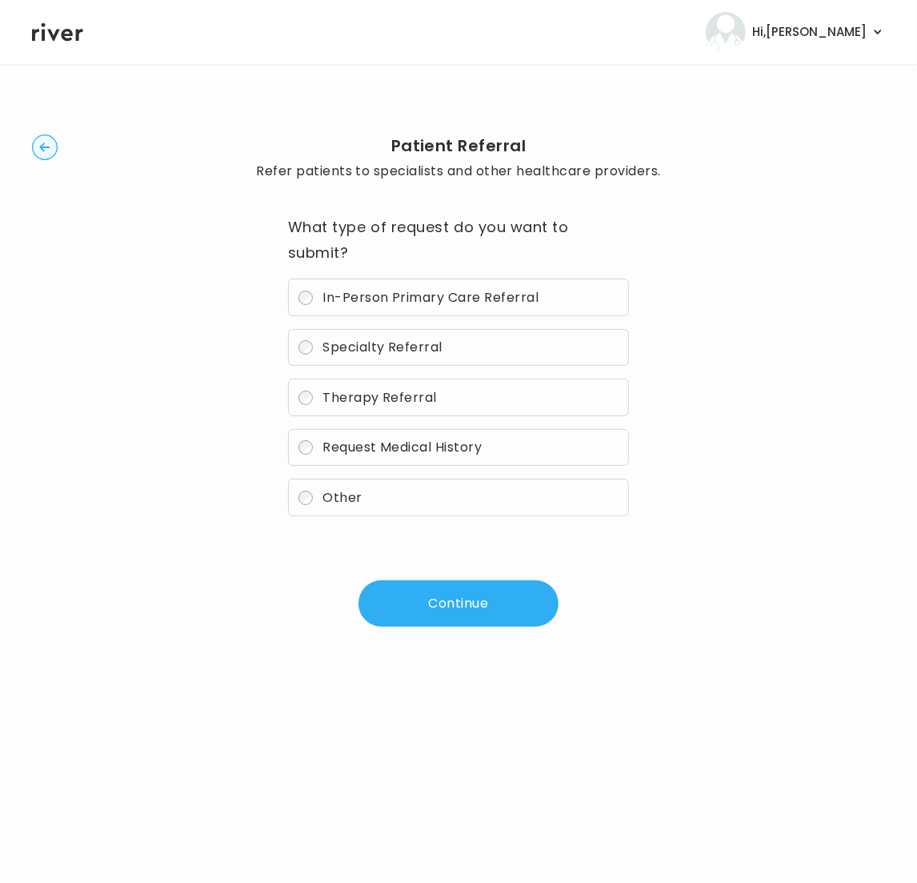
click at [465, 616] on button "Continue" at bounding box center [459, 603] width 200 height 46
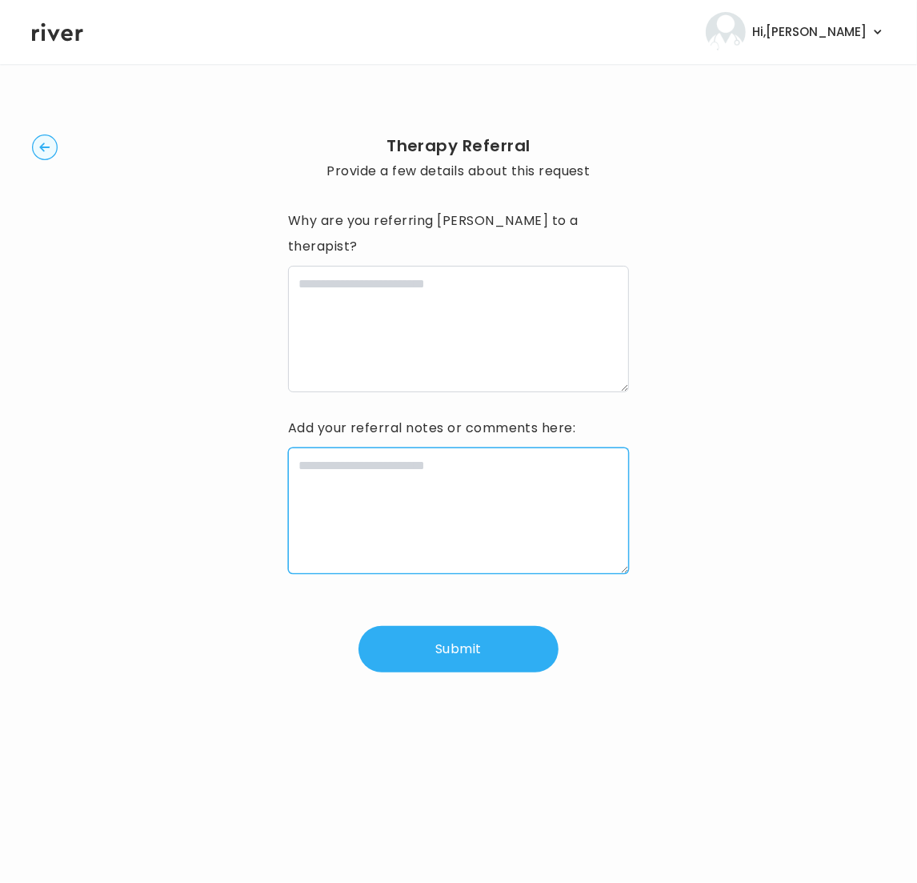
paste textarea "**********"
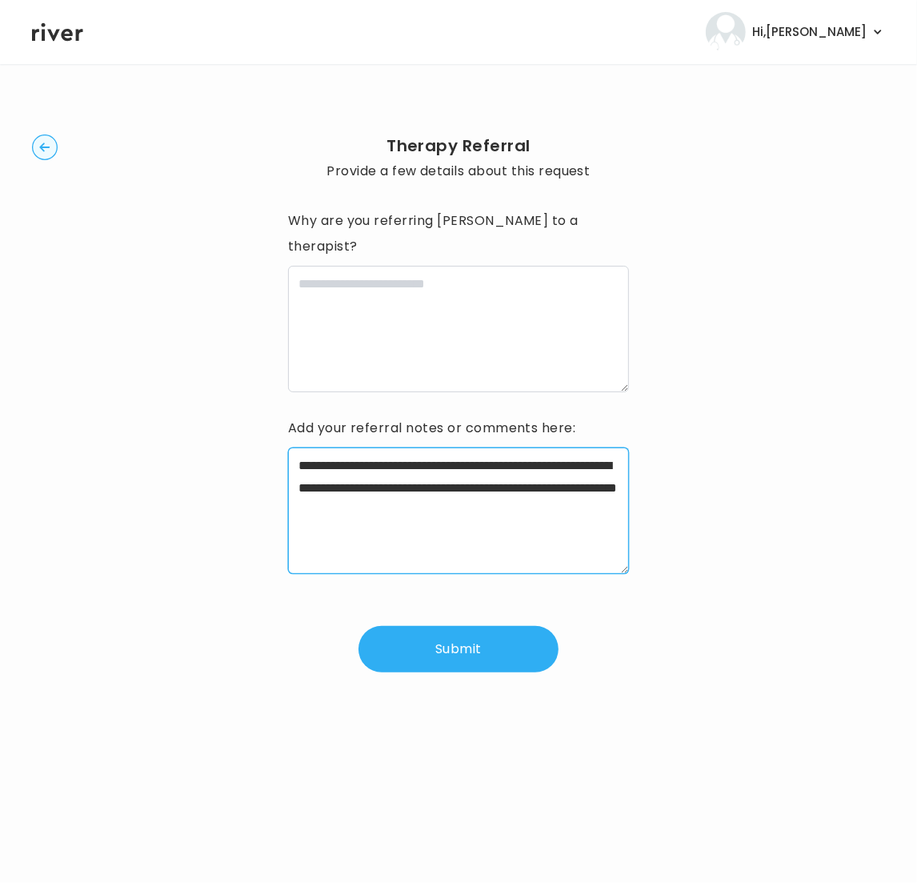
paste textarea "**********"
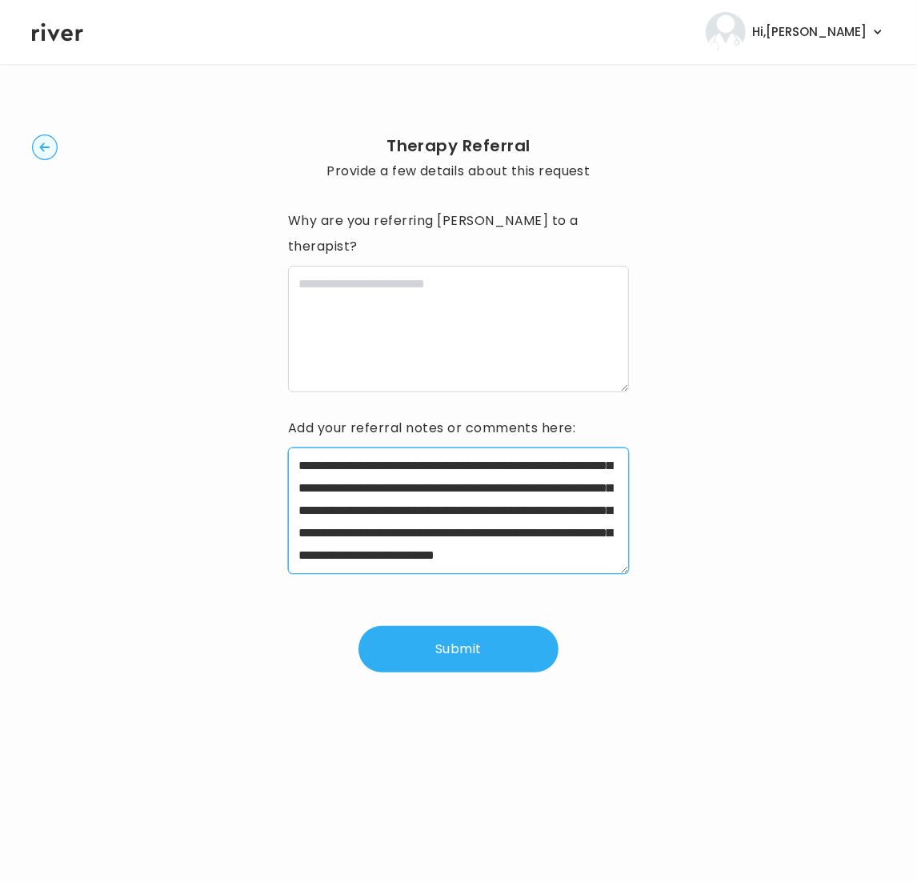
scroll to position [201, 0]
type textarea "**********"
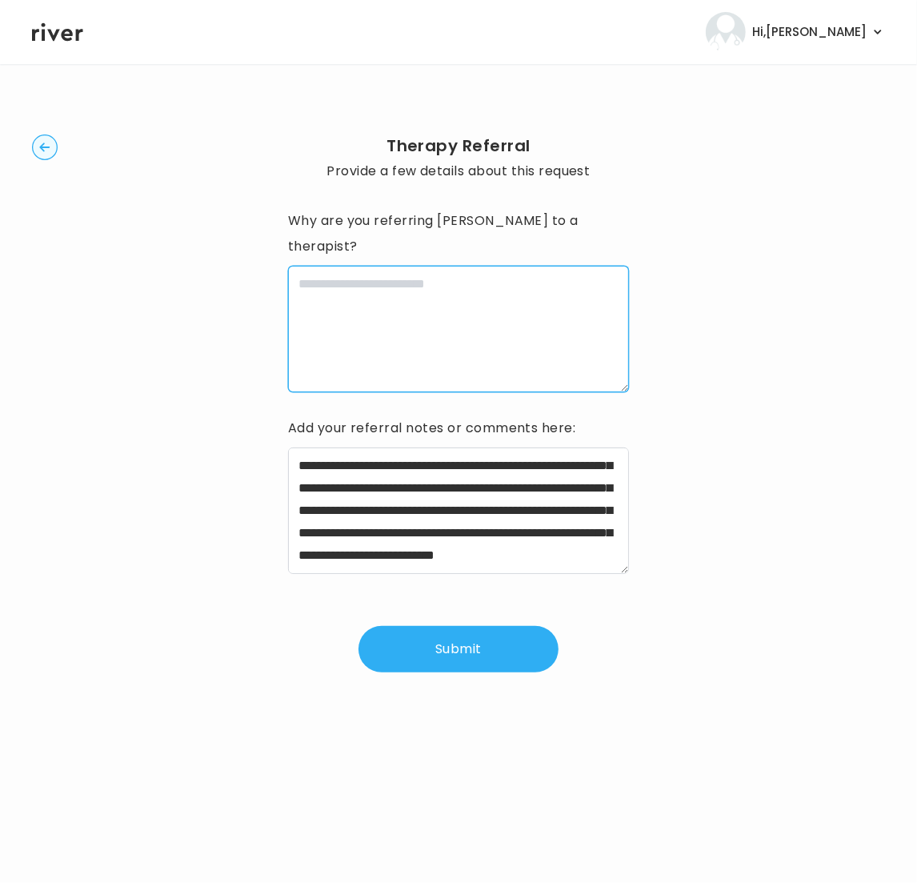
click at [571, 303] on textarea at bounding box center [458, 329] width 341 height 126
paste textarea "**********"
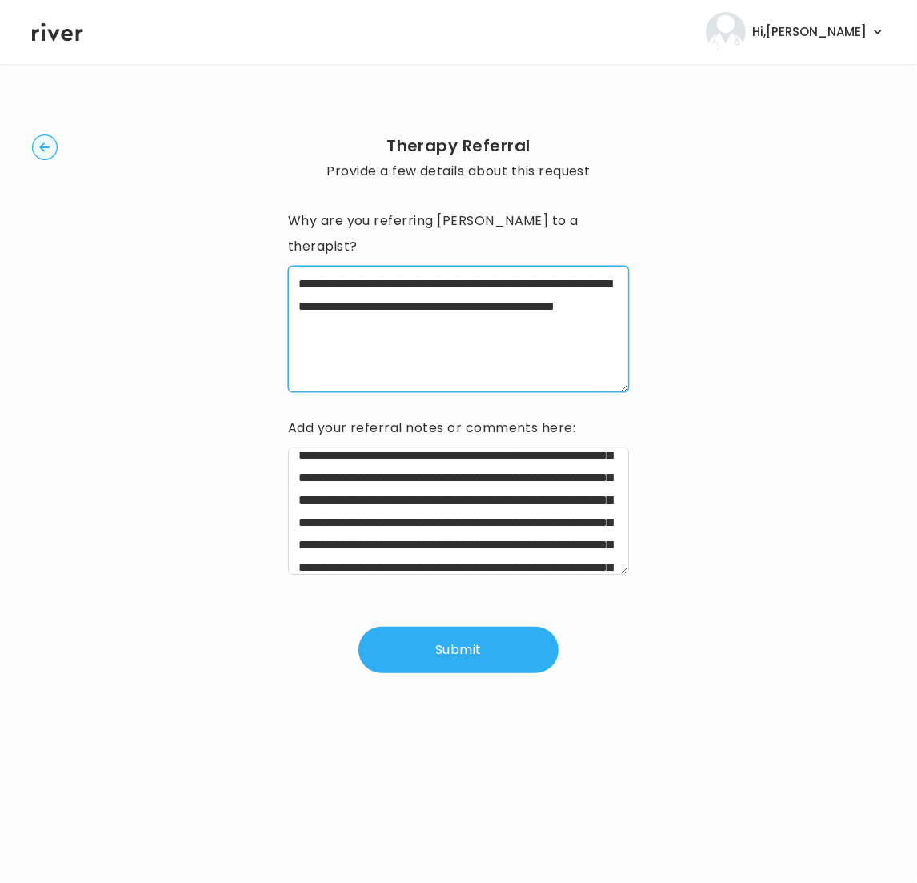
scroll to position [0, 0]
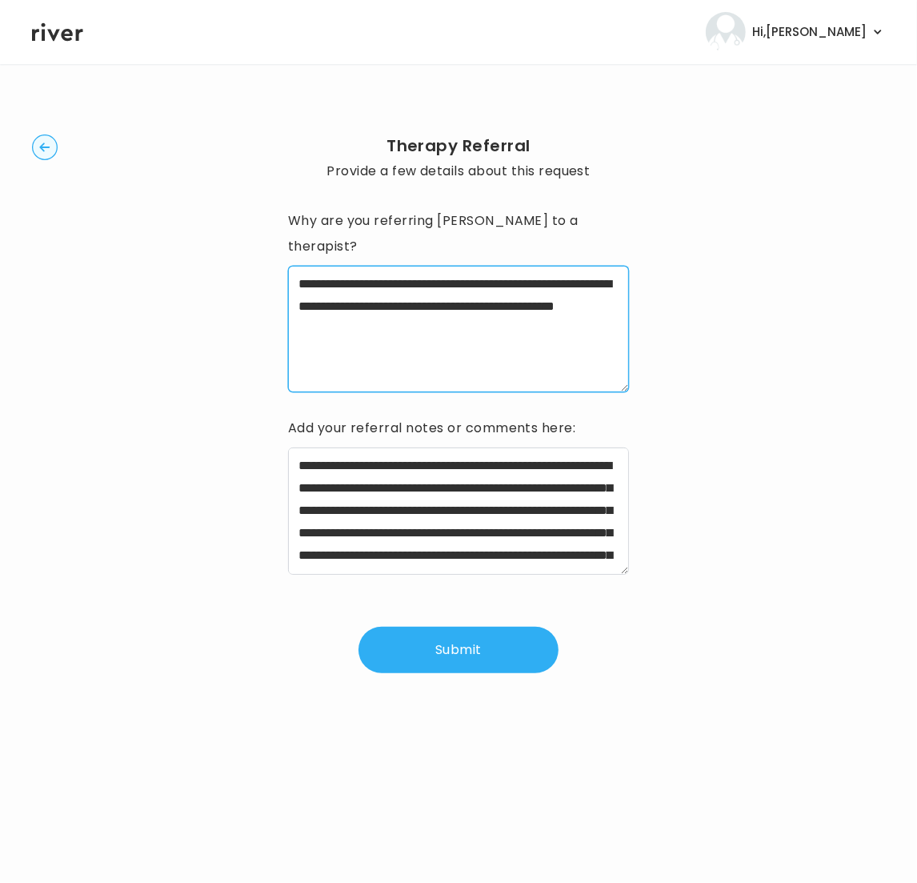
click at [306, 266] on textarea "**********" at bounding box center [458, 329] width 341 height 126
type textarea "**********"
click at [475, 627] on button "Submit" at bounding box center [459, 650] width 200 height 46
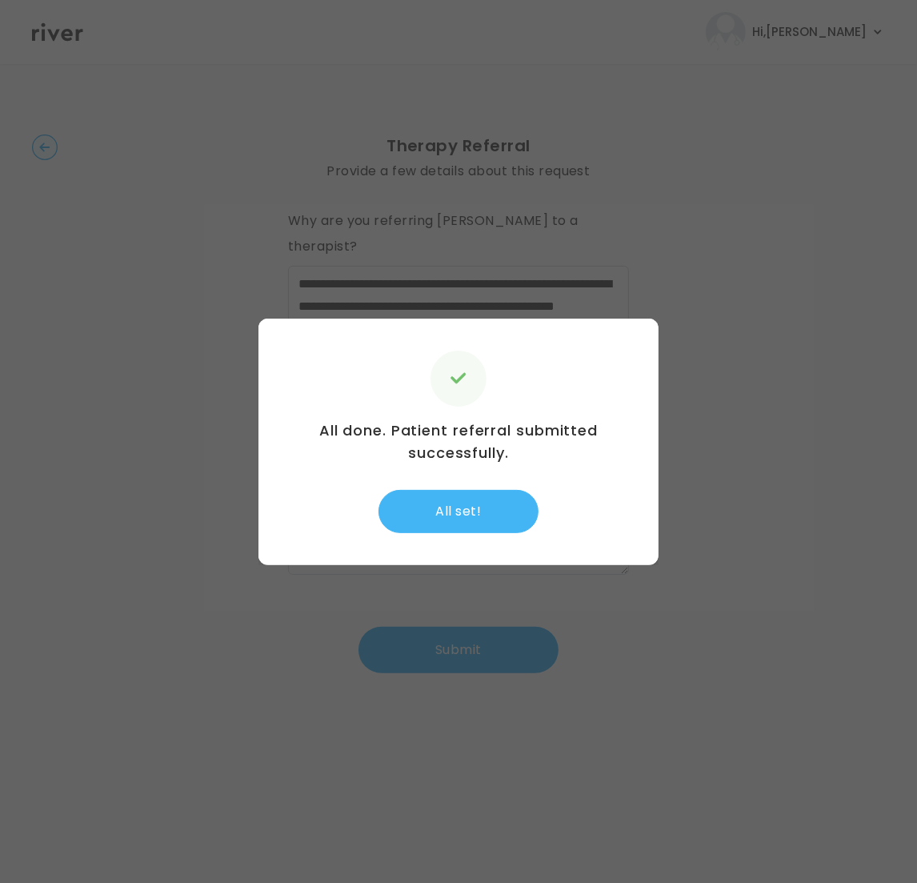
click at [474, 512] on button "All set!" at bounding box center [459, 511] width 160 height 43
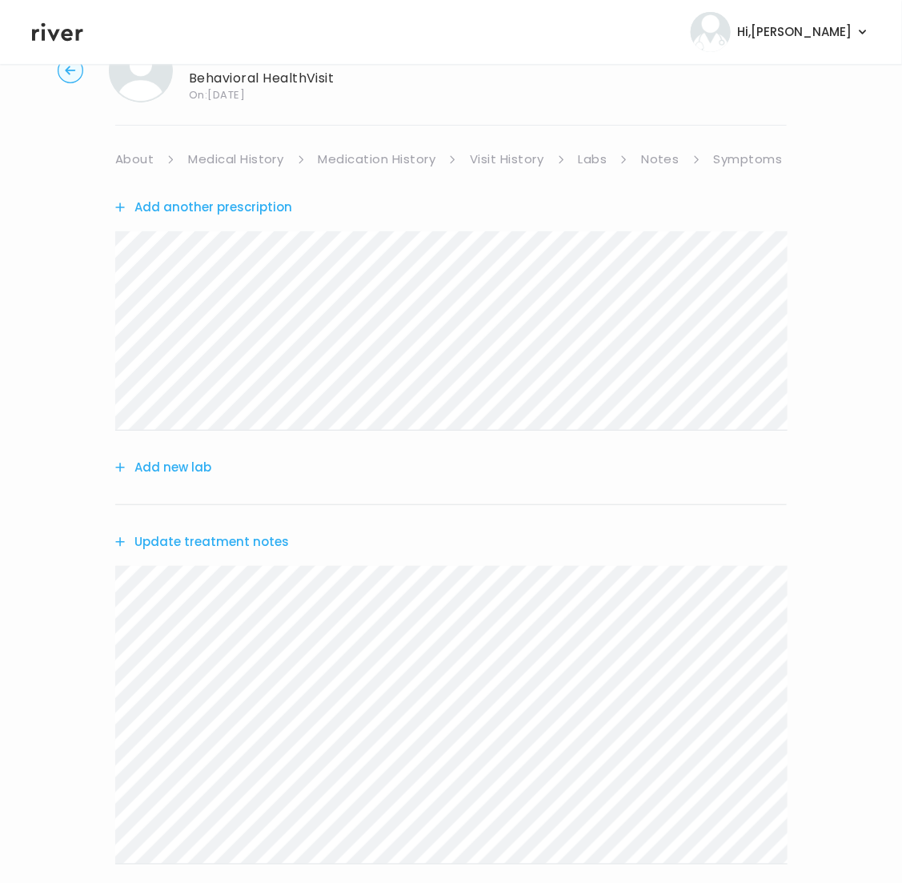
scroll to position [100, 0]
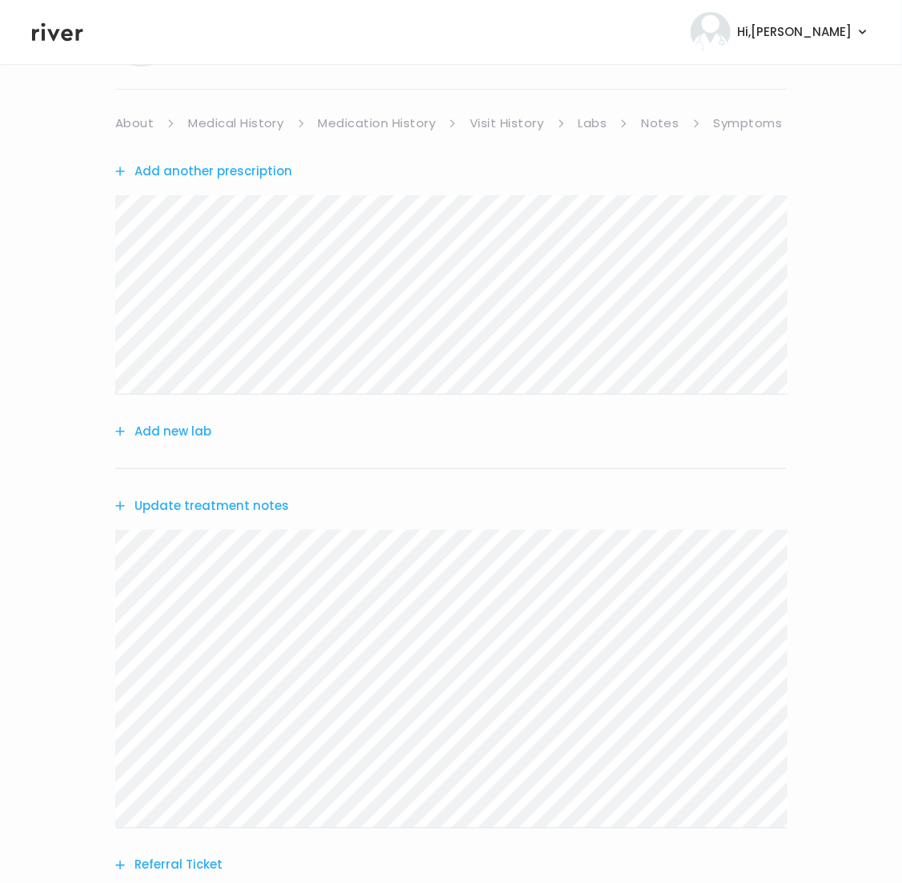
click at [173, 501] on button "Update treatment notes" at bounding box center [202, 506] width 174 height 22
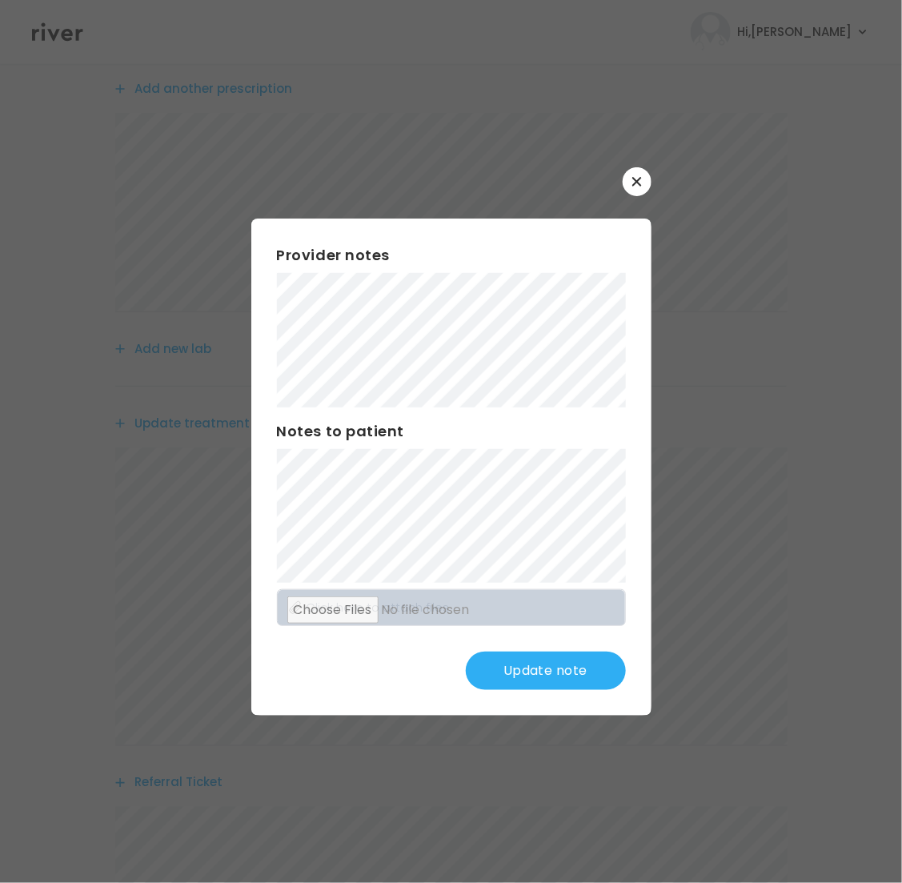
scroll to position [185, 0]
click at [535, 670] on button "Update note" at bounding box center [546, 671] width 160 height 38
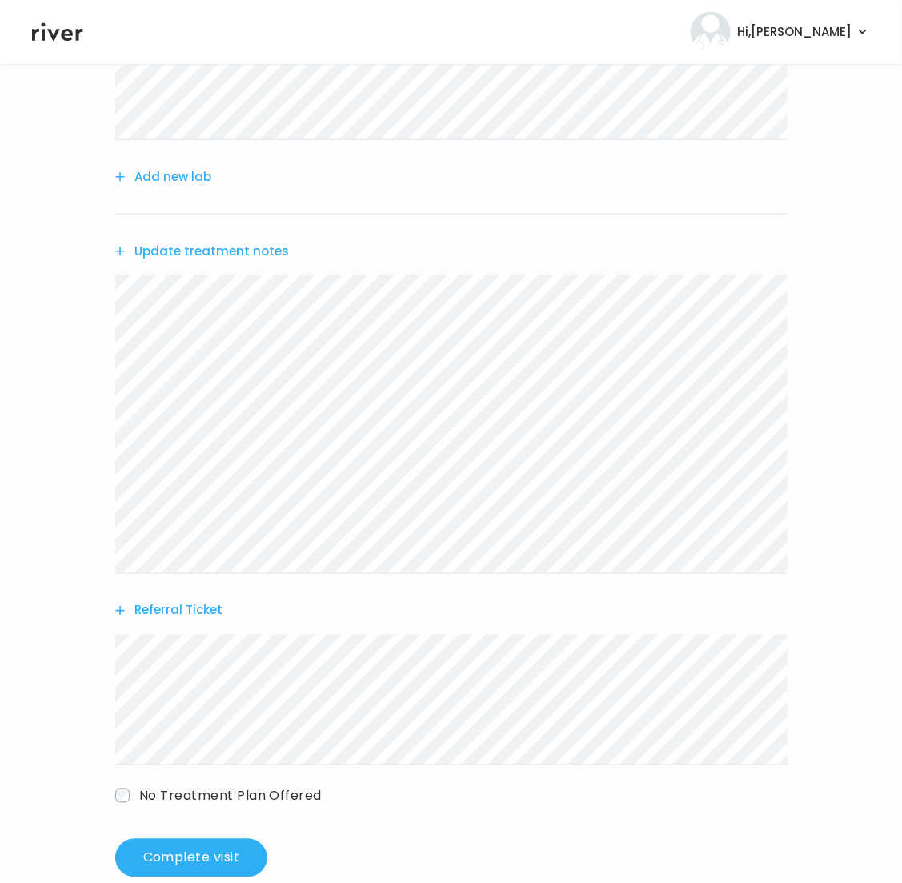
scroll to position [388, 0]
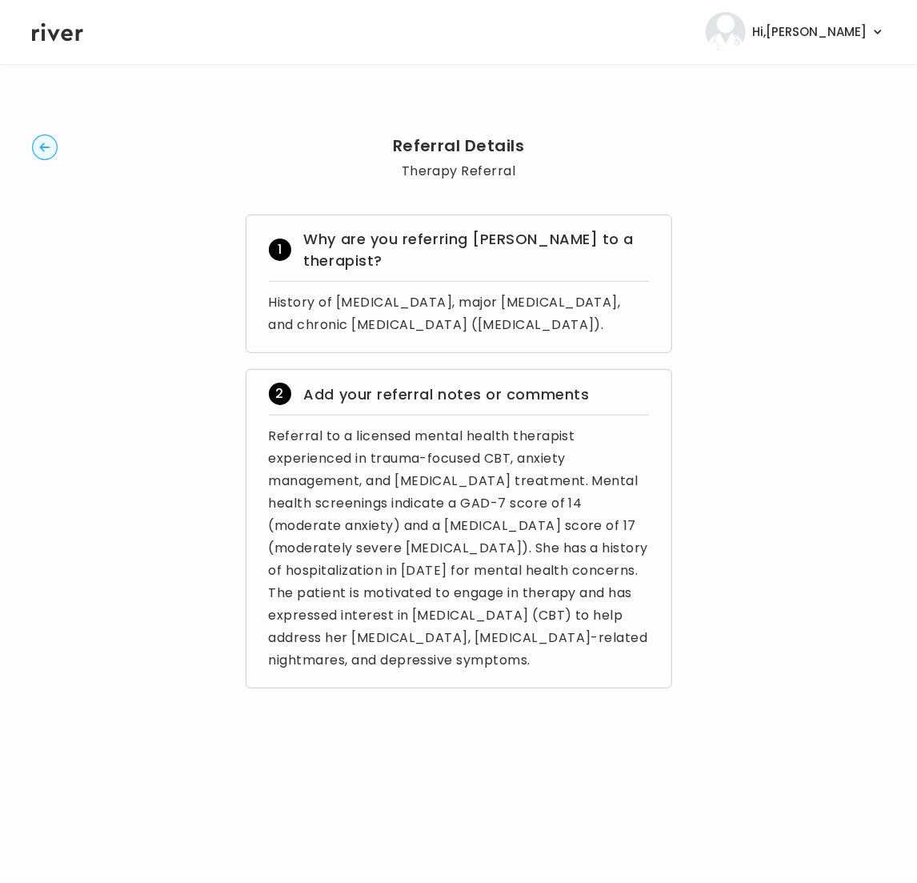
click at [45, 151] on circle "button" at bounding box center [45, 147] width 25 height 25
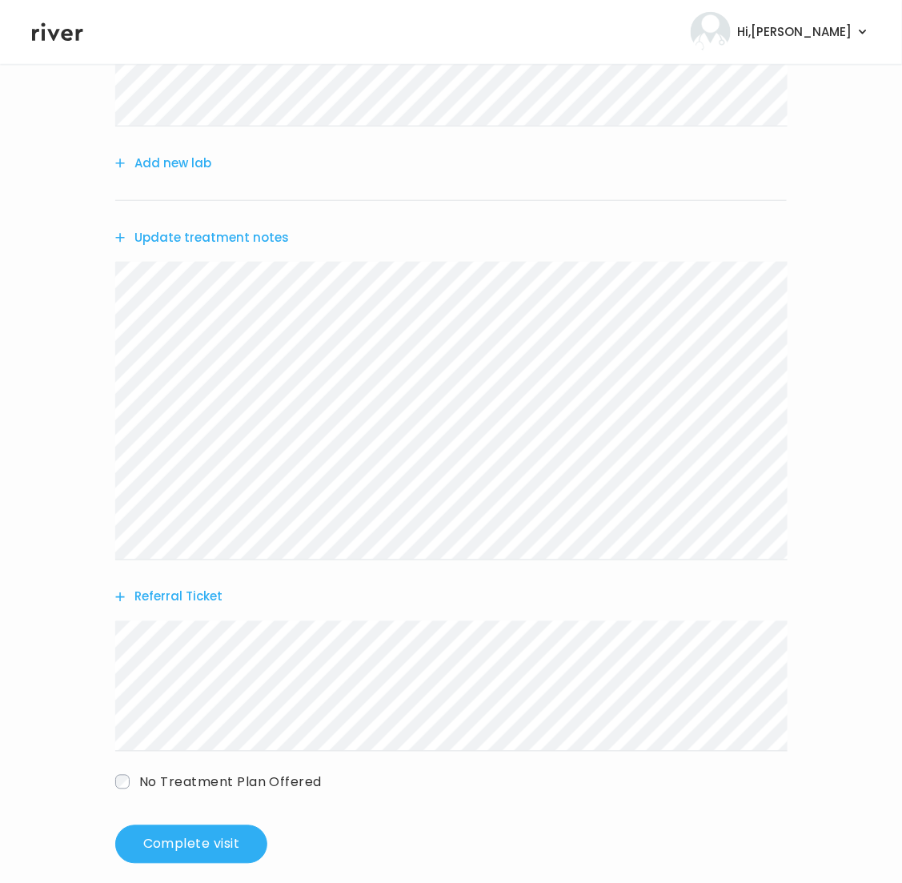
scroll to position [347, 0]
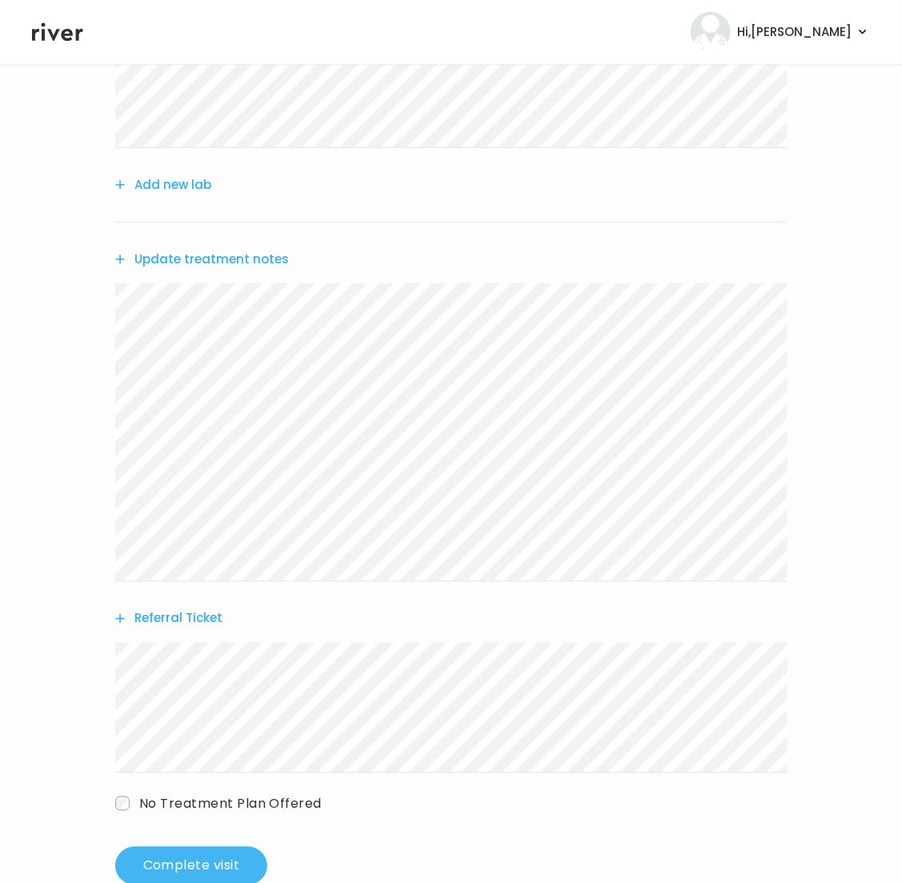
click at [206, 852] on button "Complete visit" at bounding box center [191, 866] width 152 height 38
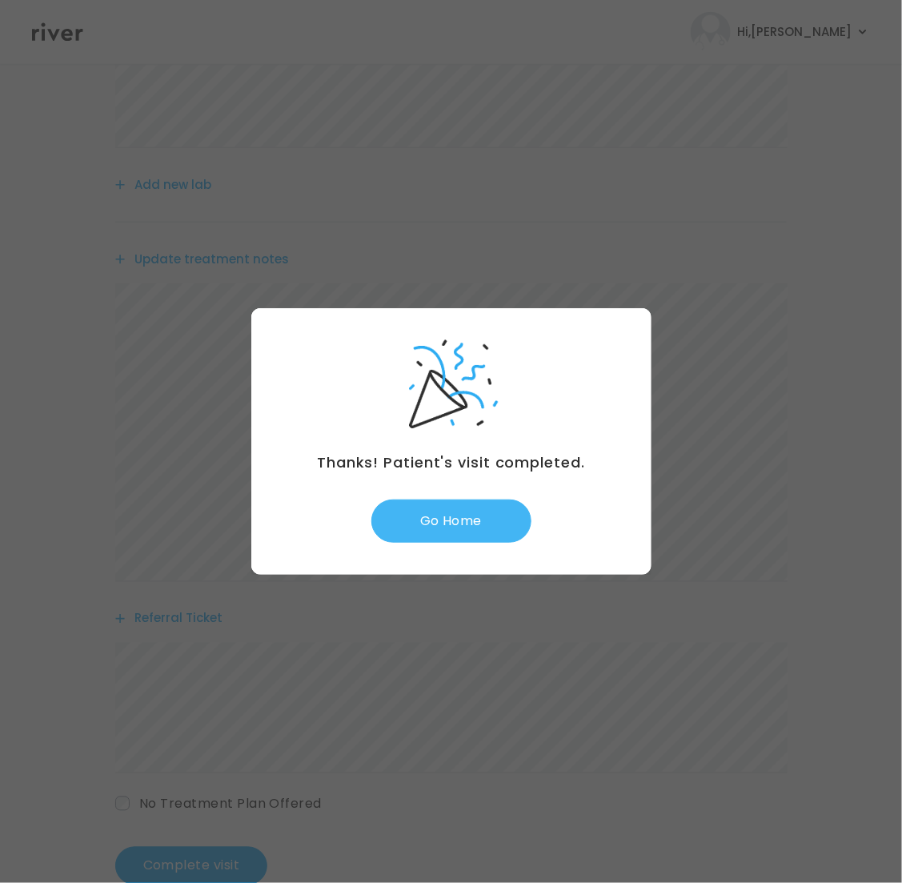
click at [479, 510] on button "Go Home" at bounding box center [451, 520] width 160 height 43
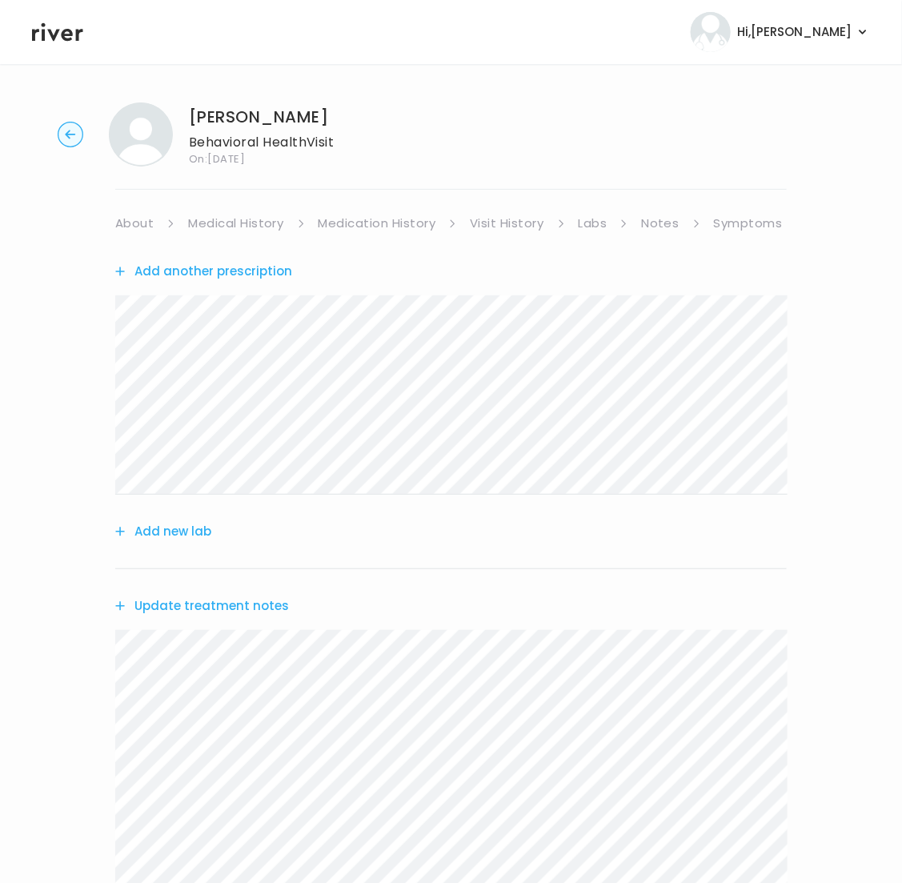
click at [339, 224] on link "Medication History" at bounding box center [378, 223] width 118 height 22
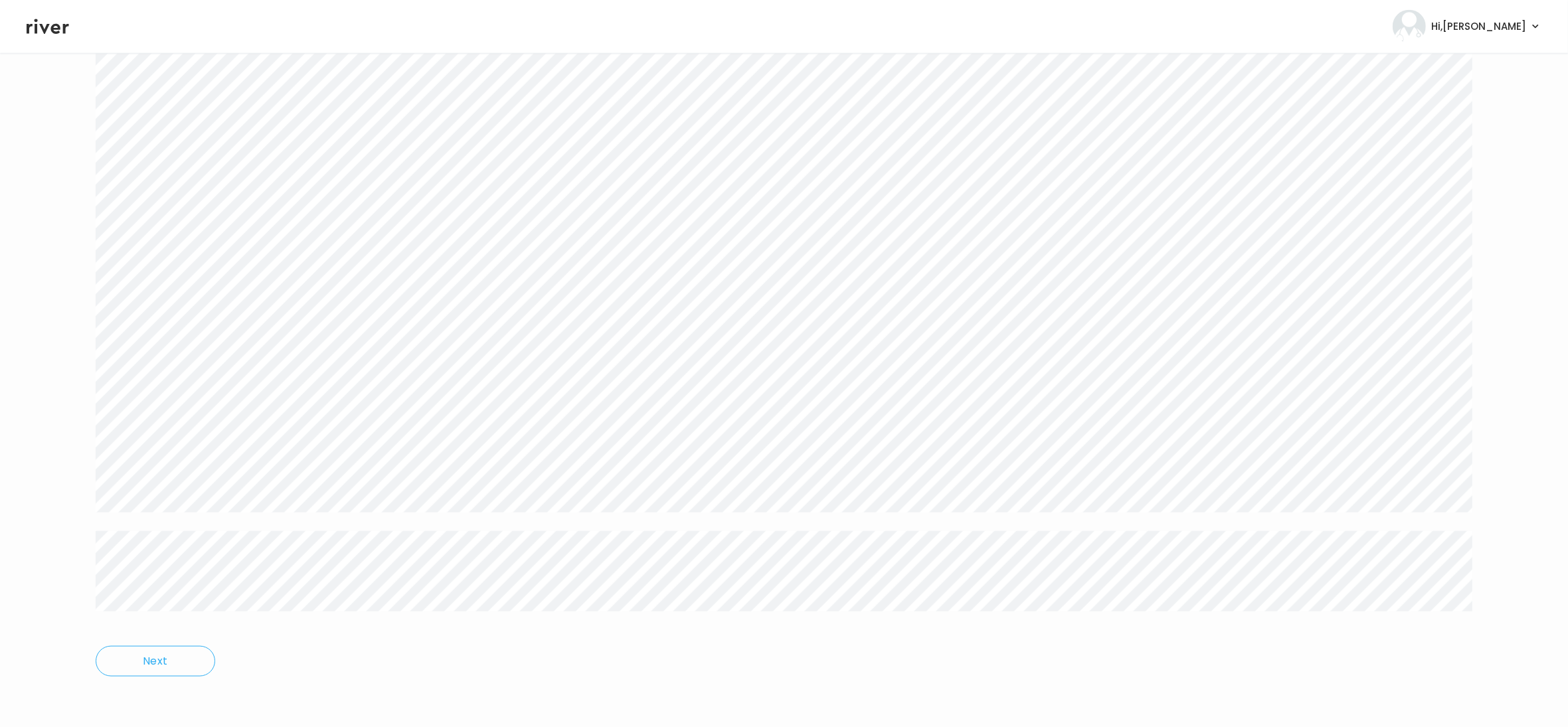
scroll to position [1998, 0]
